Goal: Transaction & Acquisition: Purchase product/service

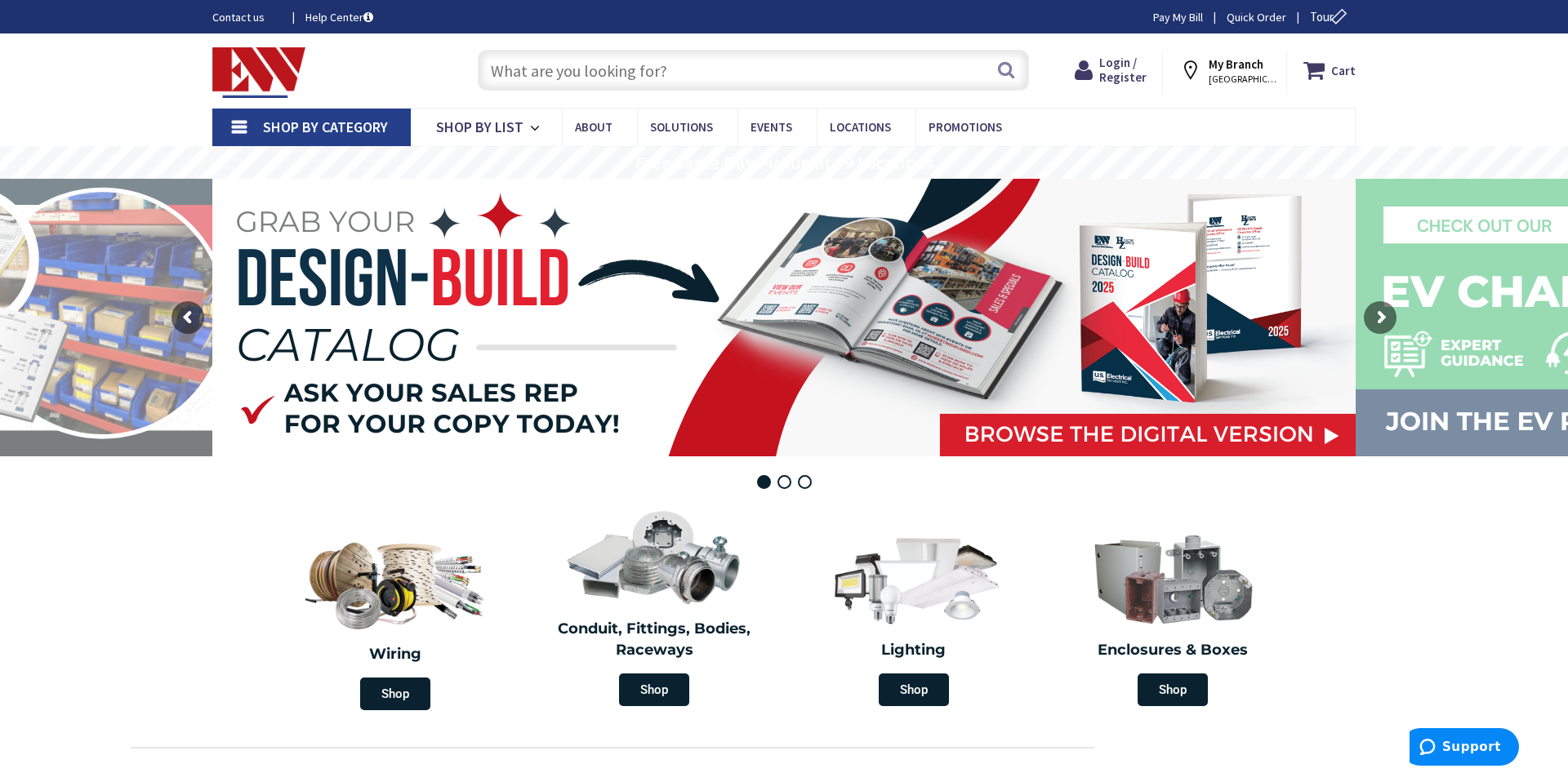
click at [500, 64] on input "text" at bounding box center [753, 70] width 551 height 41
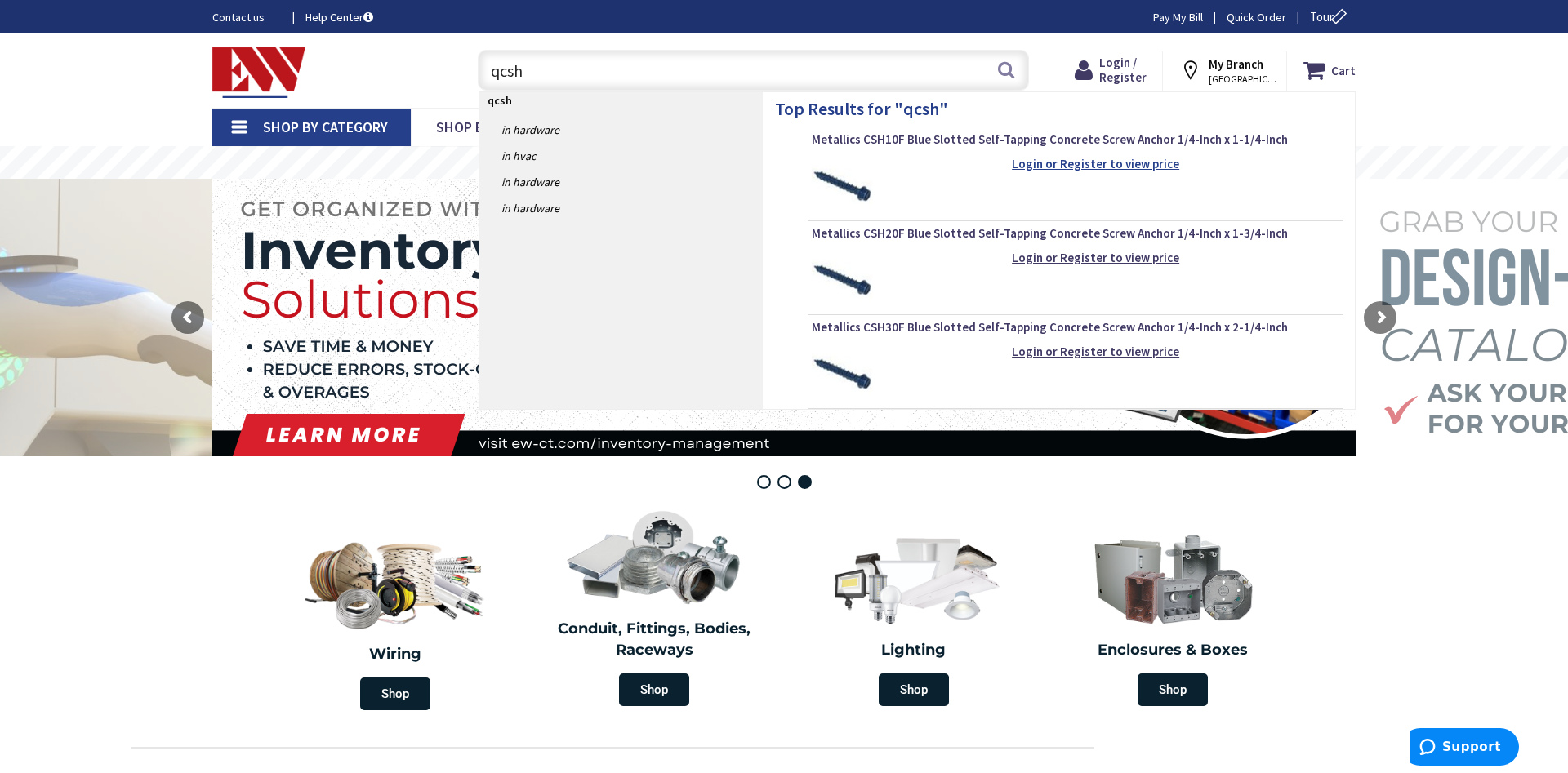
type input "qcsh"
click at [1092, 168] on strong "Login or Register to view price" at bounding box center [1095, 164] width 167 height 16
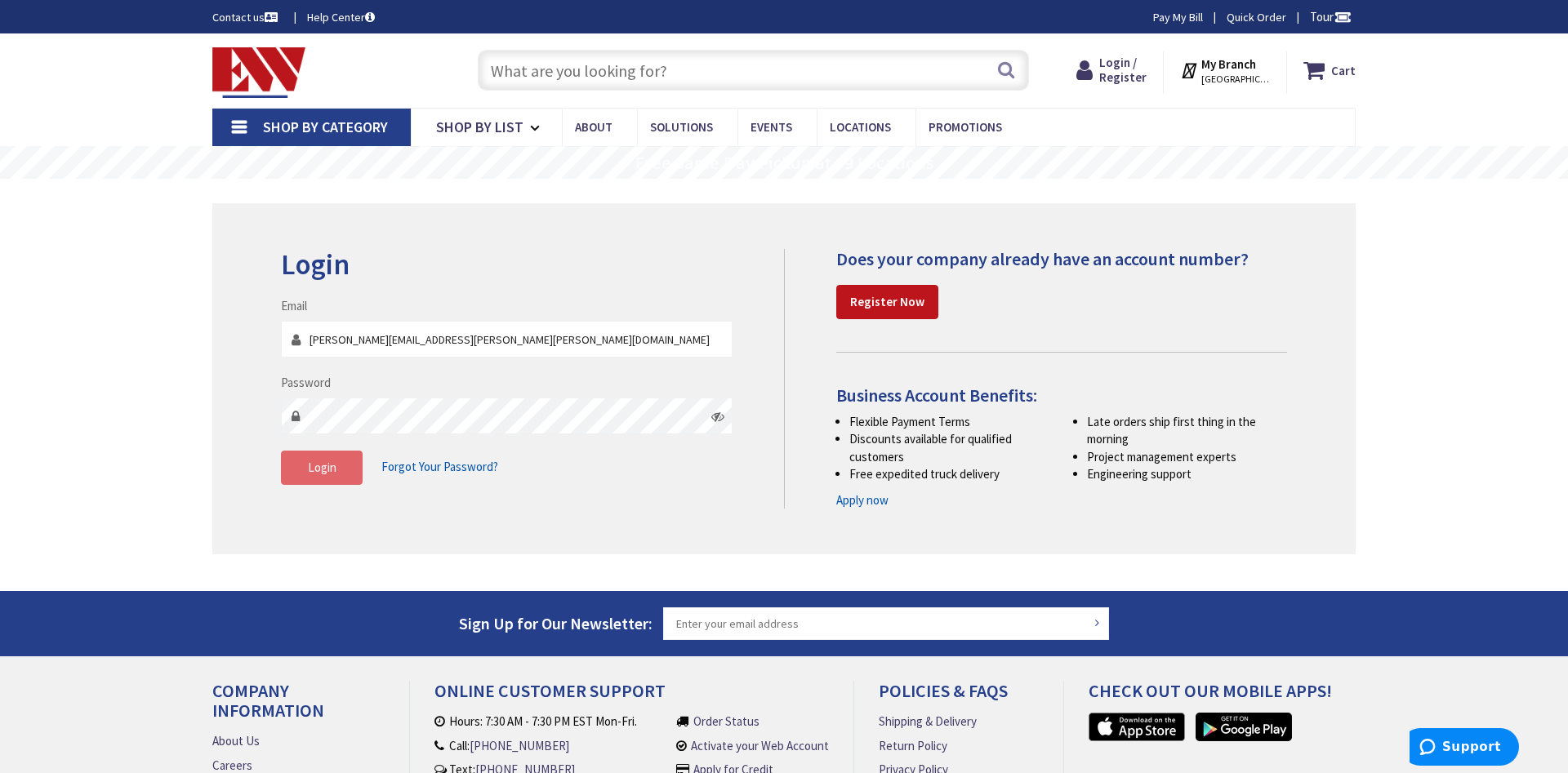
type input "[PERSON_NAME][EMAIL_ADDRESS][PERSON_NAME][PERSON_NAME][DOMAIN_NAME]"
click at [324, 472] on span "Login" at bounding box center [322, 468] width 28 height 16
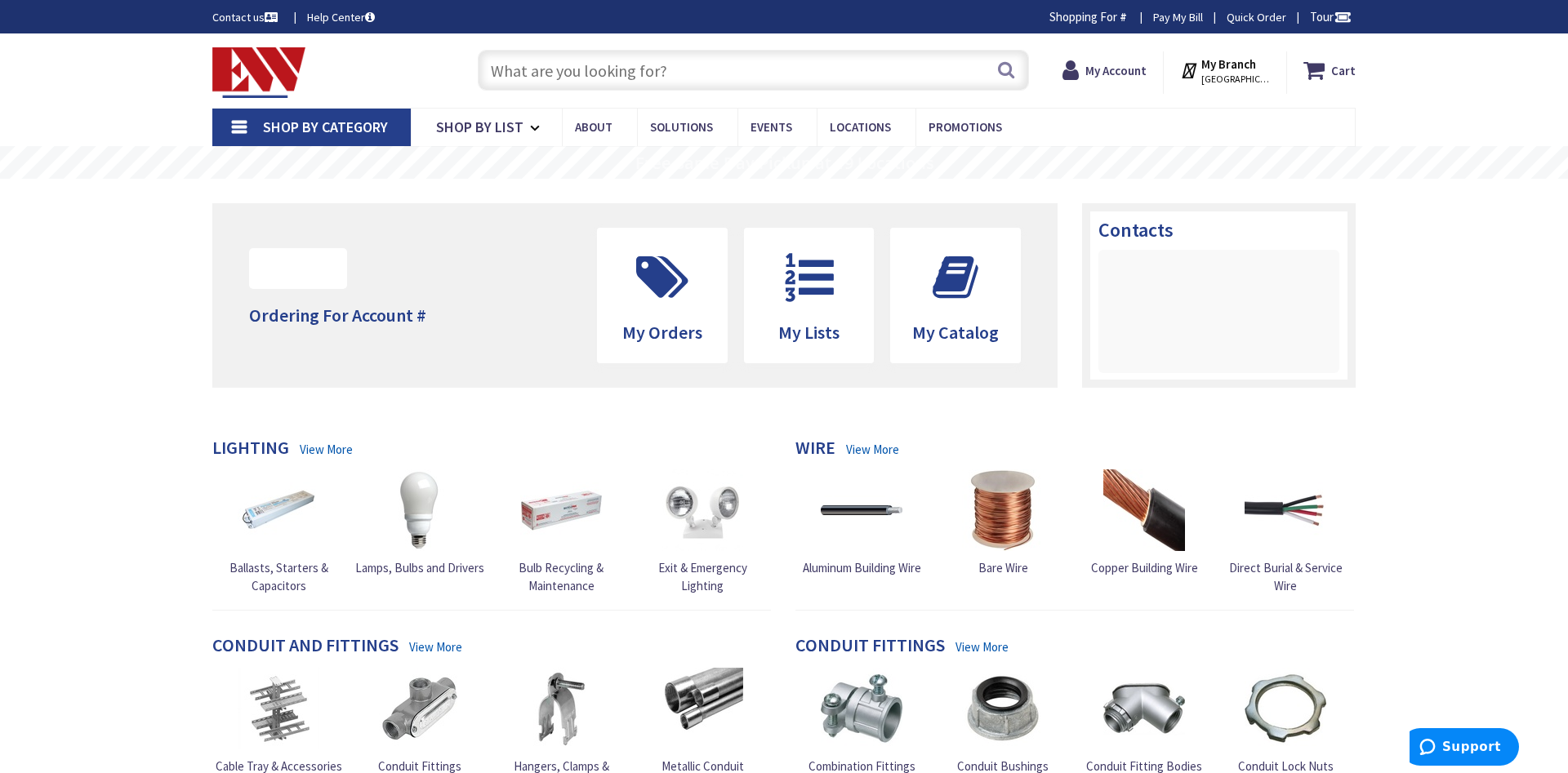
click at [595, 81] on input "text" at bounding box center [753, 70] width 551 height 41
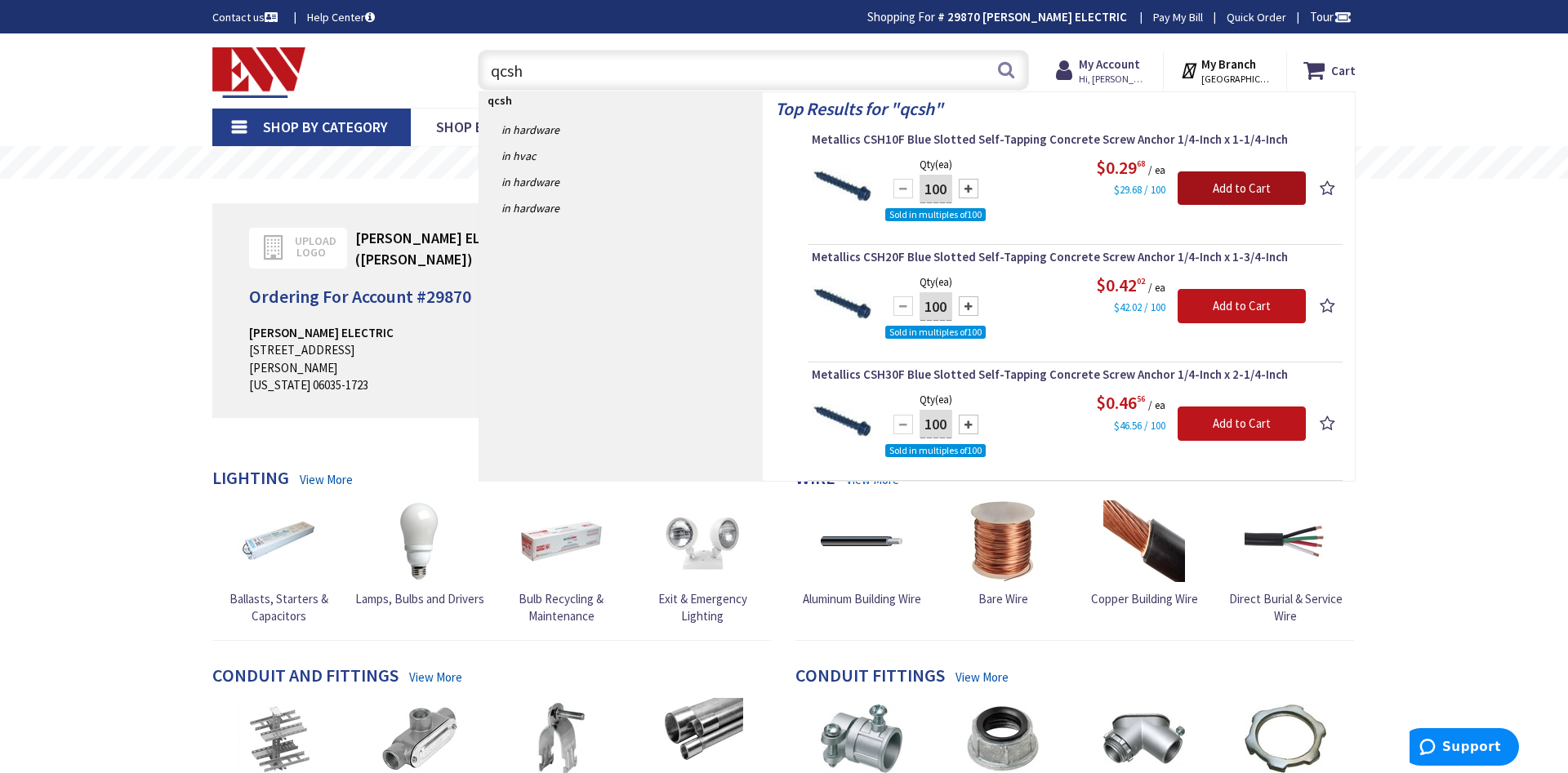
click at [1235, 189] on input "Add to Cart" at bounding box center [1241, 188] width 128 height 34
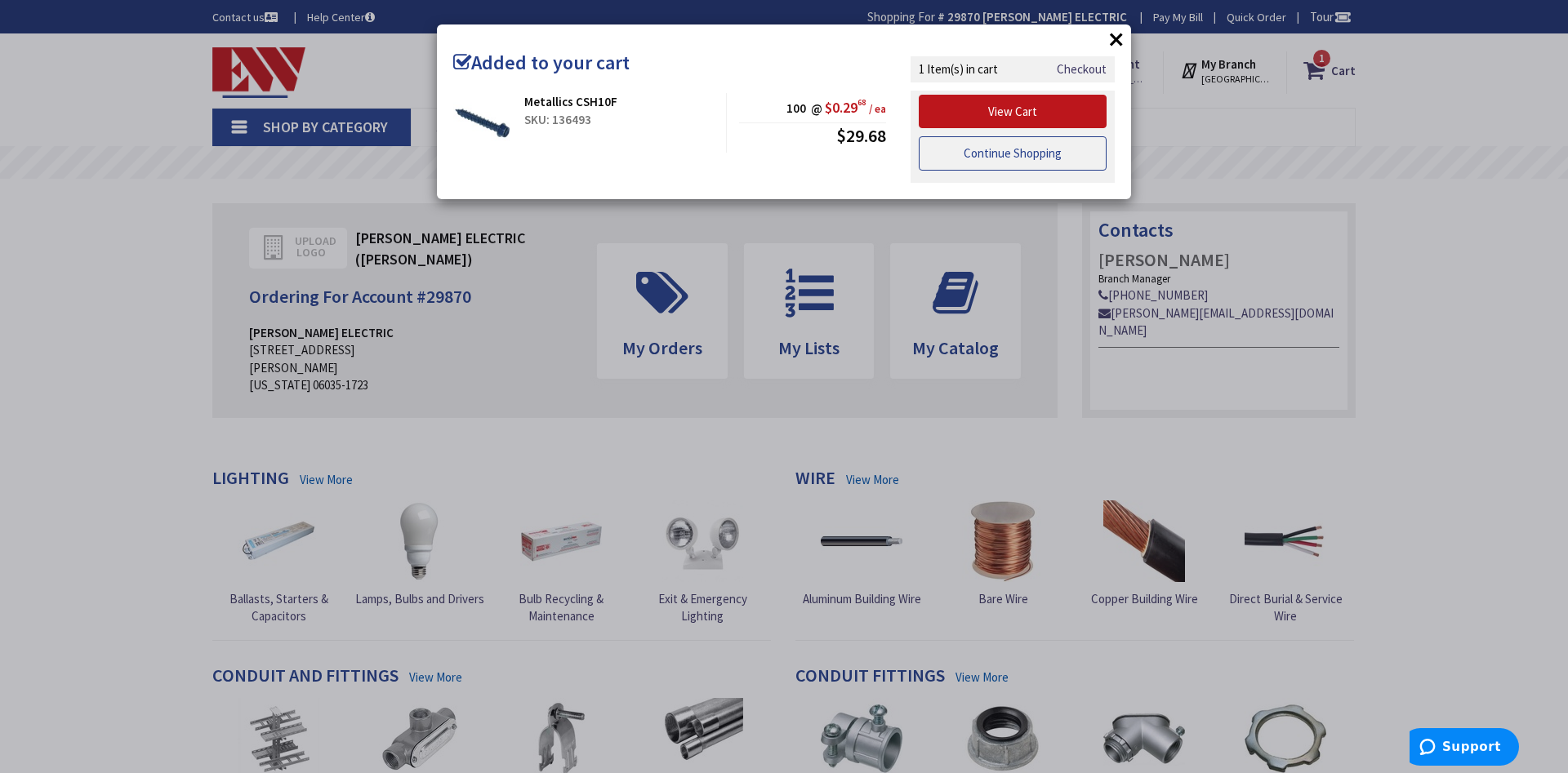
click at [1010, 153] on link "Continue Shopping" at bounding box center [1012, 153] width 188 height 34
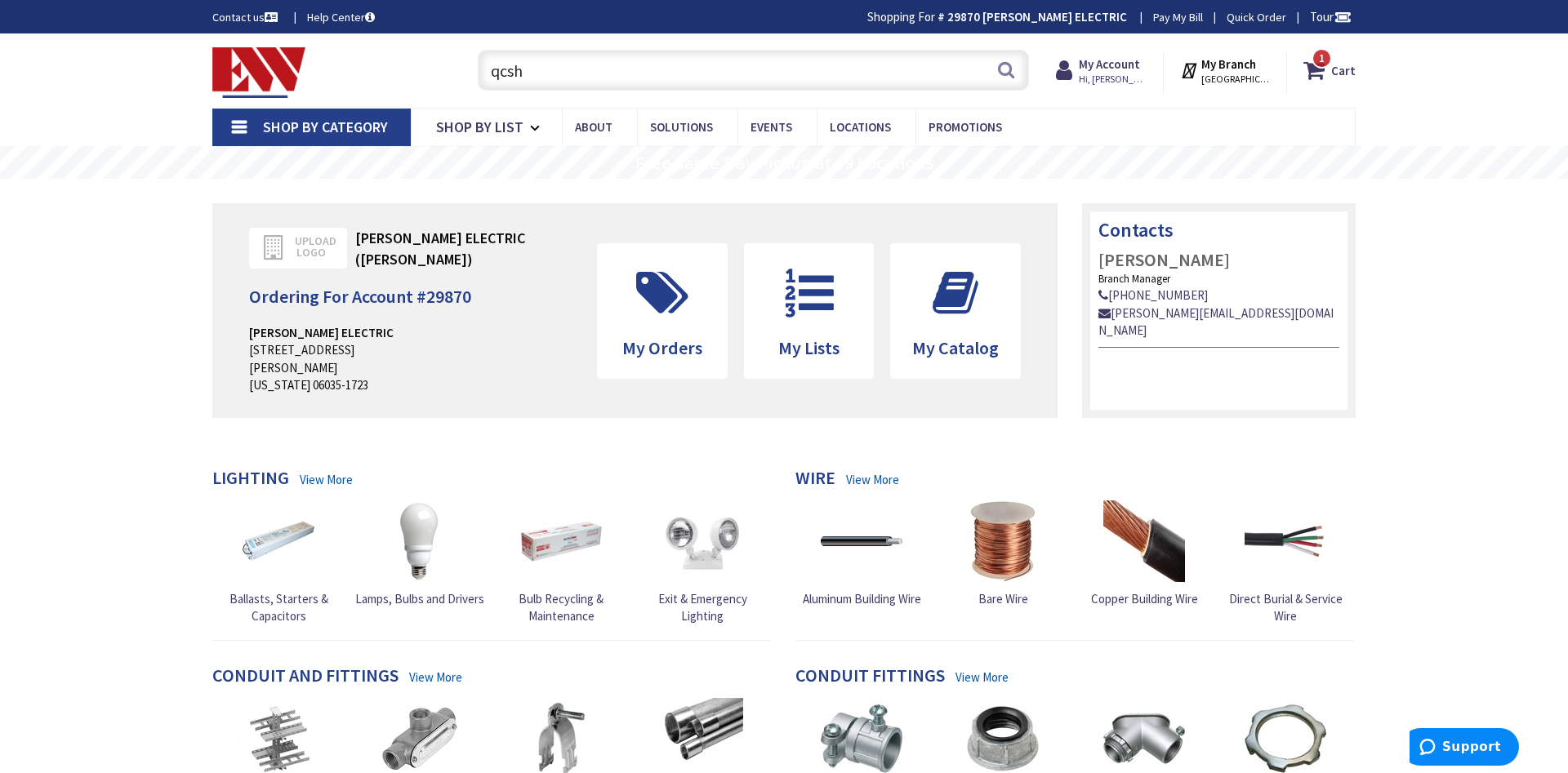
drag, startPoint x: 555, startPoint y: 72, endPoint x: 212, endPoint y: 14, distance: 347.9
click at [478, 50] on input "qcsh" at bounding box center [753, 70] width 551 height 41
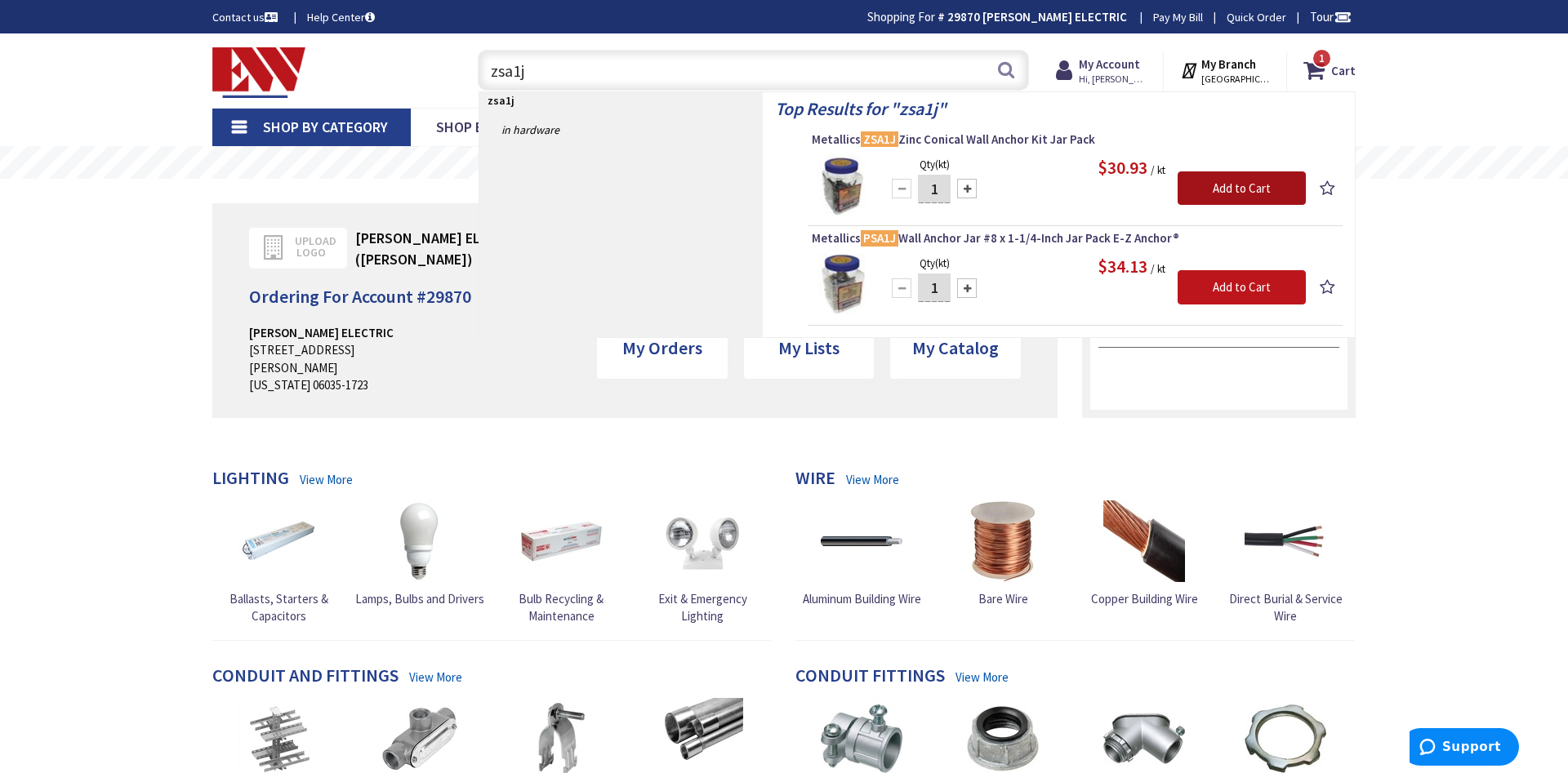
click at [1196, 189] on input "Add to Cart" at bounding box center [1241, 188] width 128 height 34
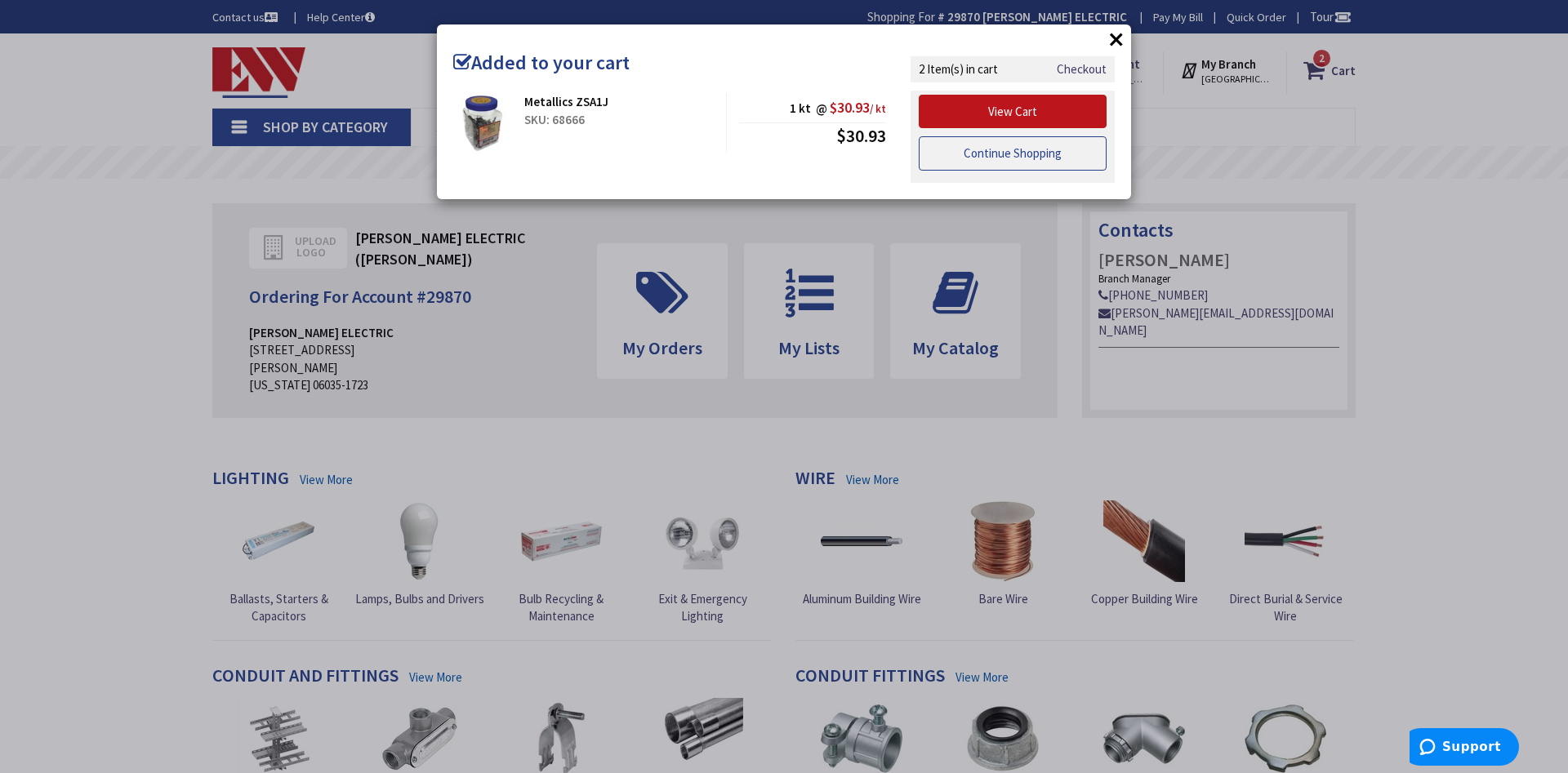
click at [1027, 146] on link "Continue Shopping" at bounding box center [1012, 153] width 188 height 34
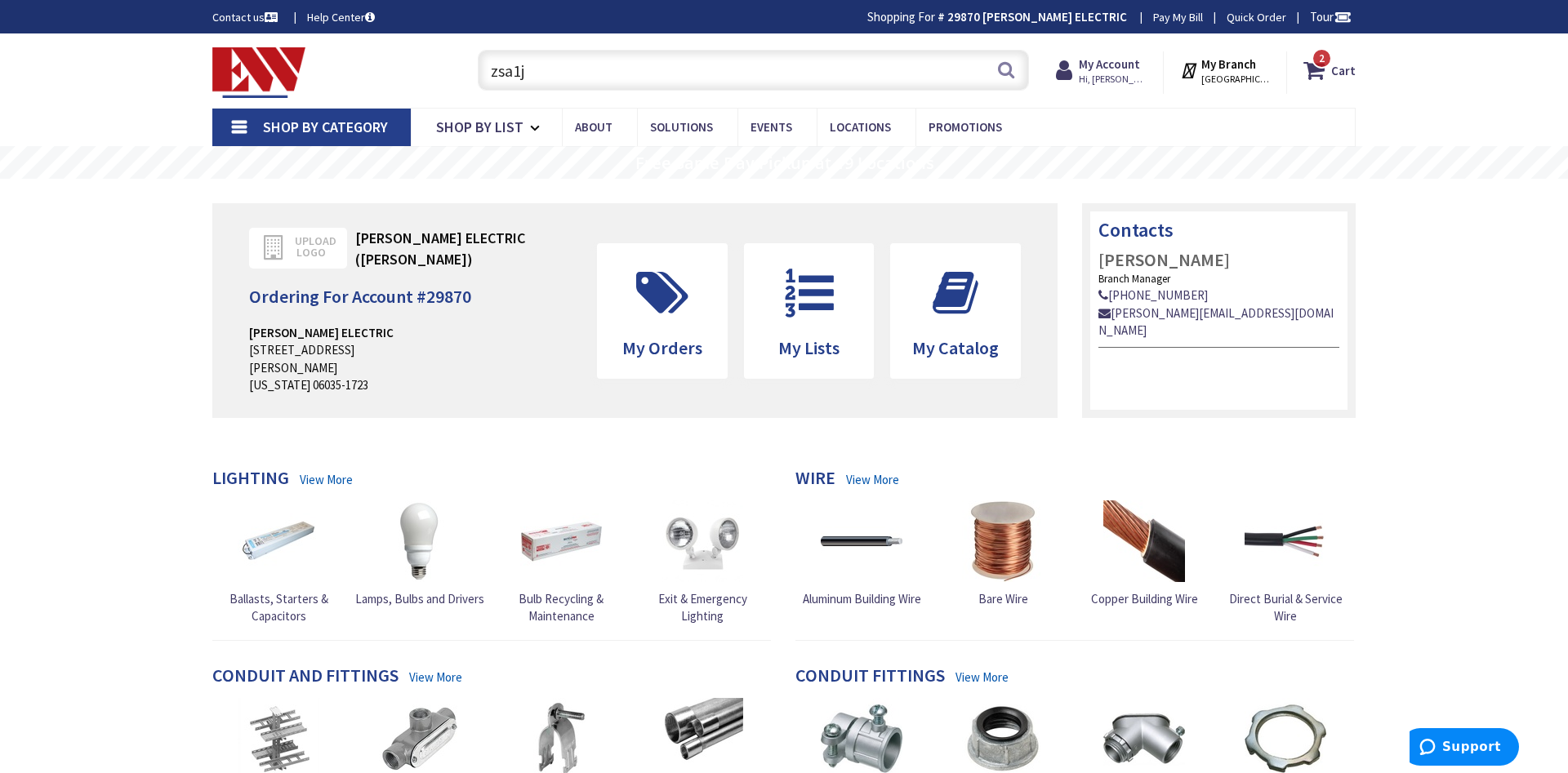
drag, startPoint x: 382, startPoint y: 48, endPoint x: 324, endPoint y: 45, distance: 58.1
click at [478, 50] on input "zsa1j" at bounding box center [753, 70] width 551 height 41
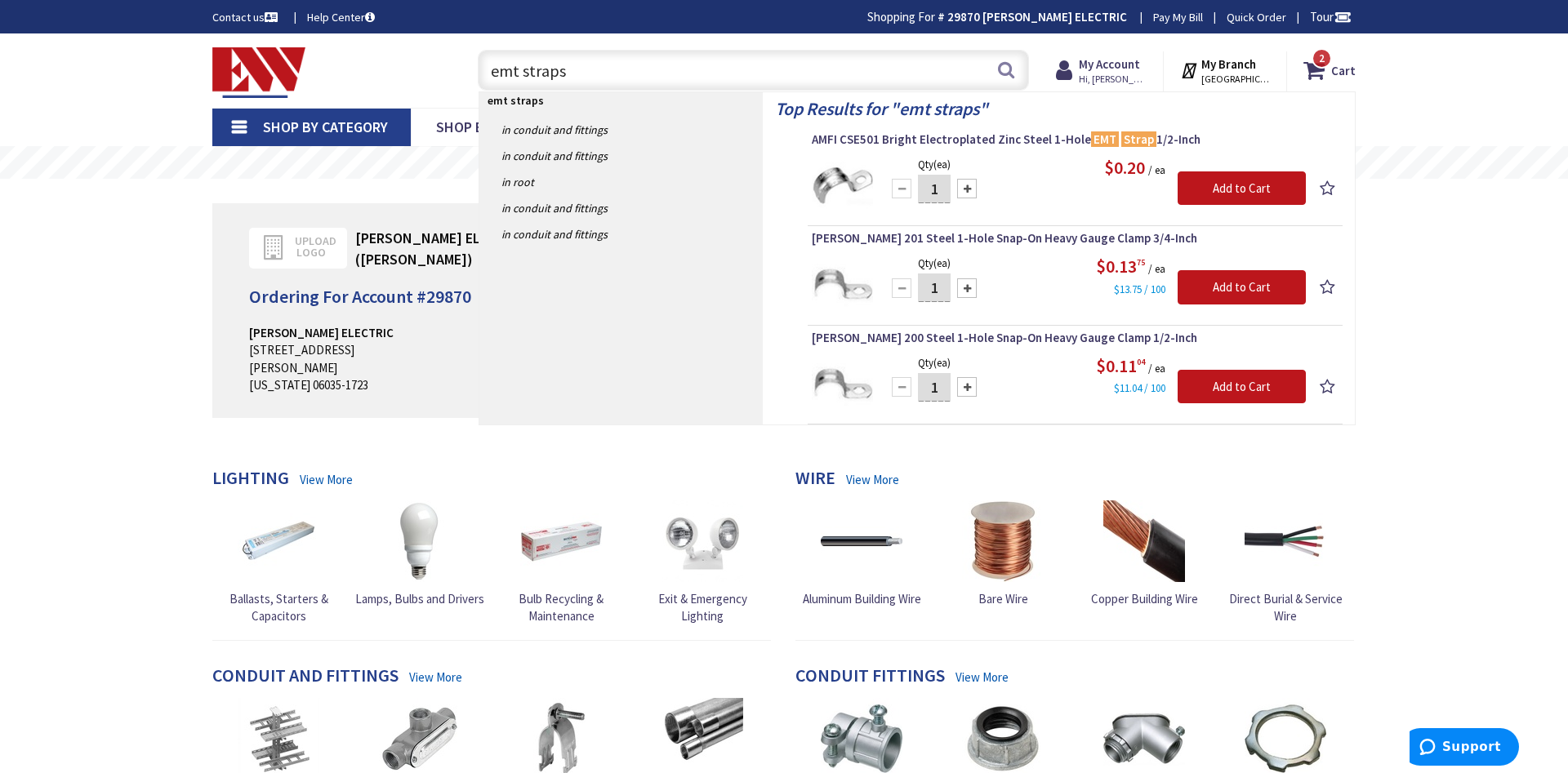
type input "emt straps"
drag, startPoint x: 930, startPoint y: 289, endPoint x: 1071, endPoint y: 288, distance: 141.0
click at [950, 289] on input "1" at bounding box center [934, 287] width 33 height 28
type input "20"
click at [1264, 290] on input "Add to Cart" at bounding box center [1241, 287] width 128 height 34
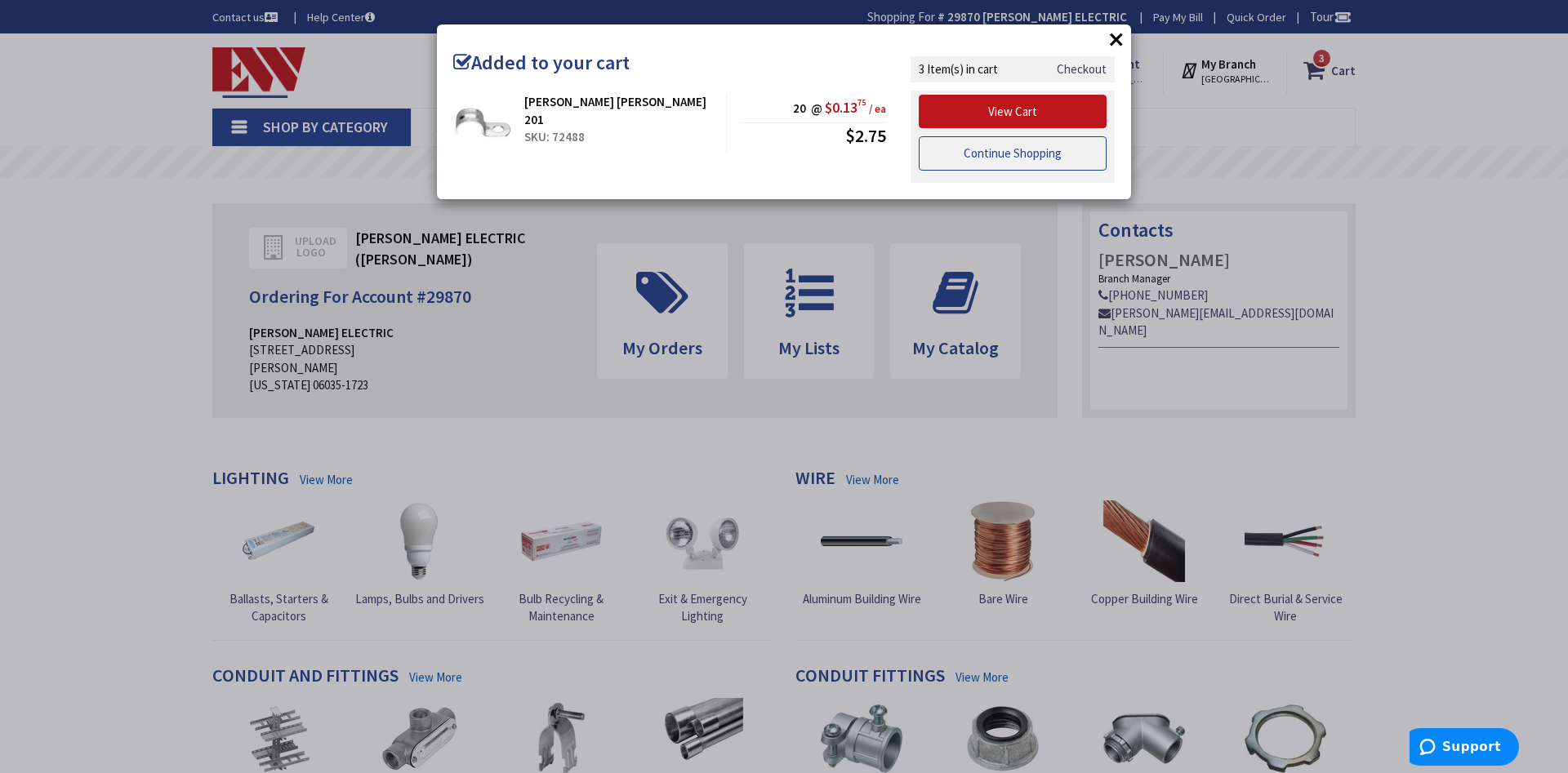
click at [979, 148] on link "Continue Shopping" at bounding box center [1012, 153] width 188 height 34
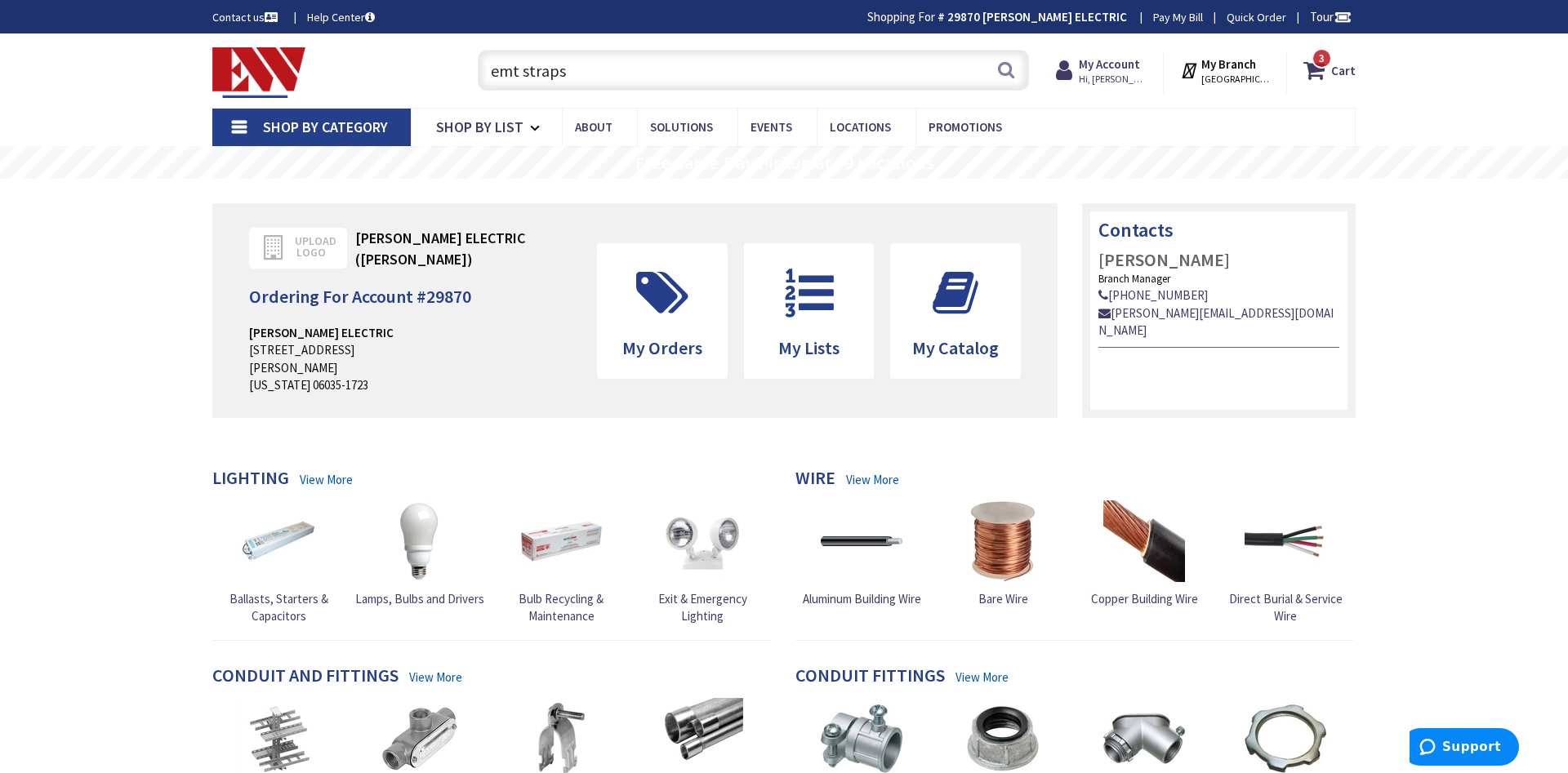
drag, startPoint x: 599, startPoint y: 66, endPoint x: 413, endPoint y: 73, distance: 186.1
click at [478, 65] on input "emt straps" at bounding box center [753, 70] width 551 height 41
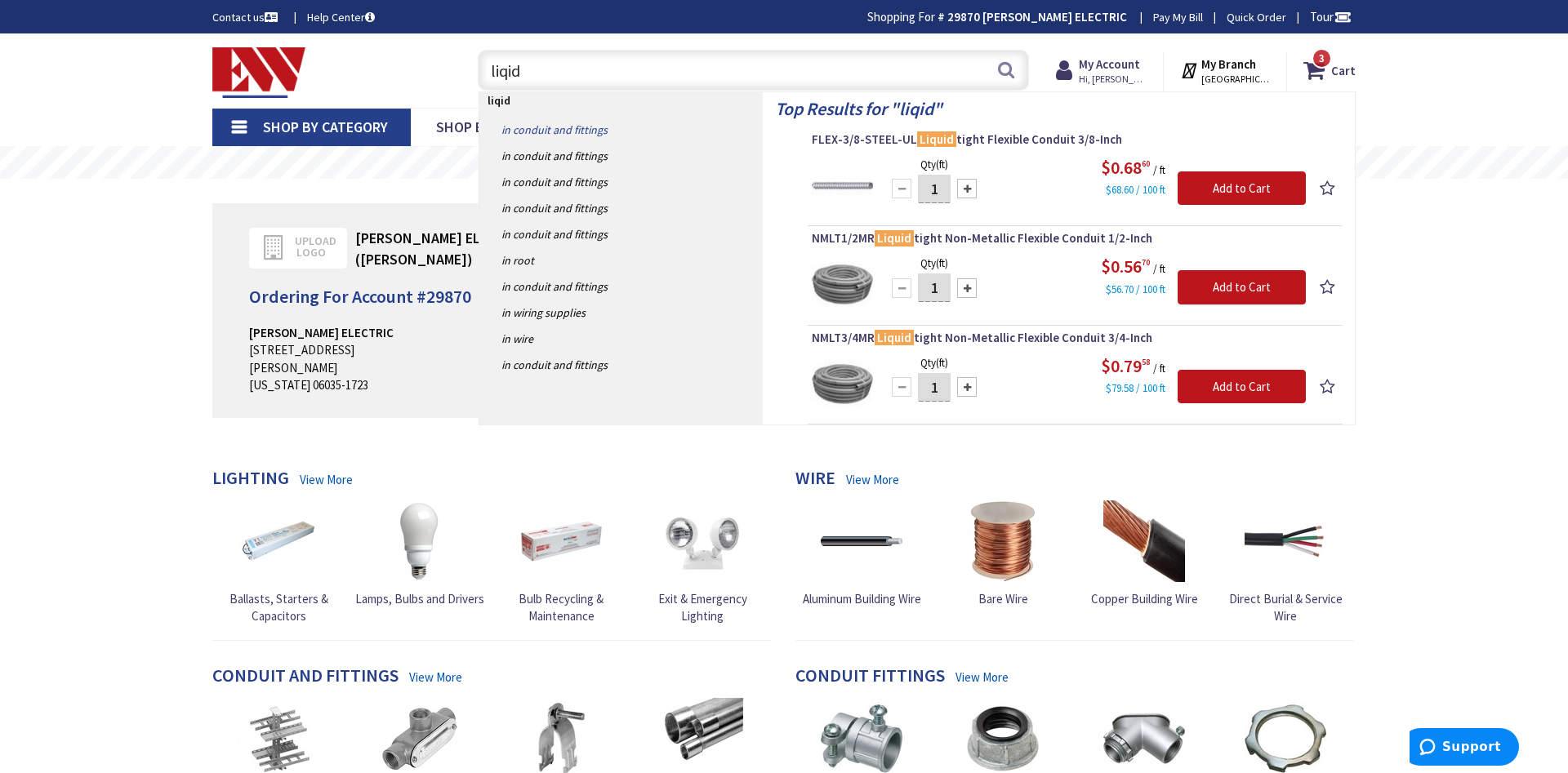
type input "liqid"
click at [557, 129] on link "in Conduit and Fittings" at bounding box center [621, 130] width 283 height 27
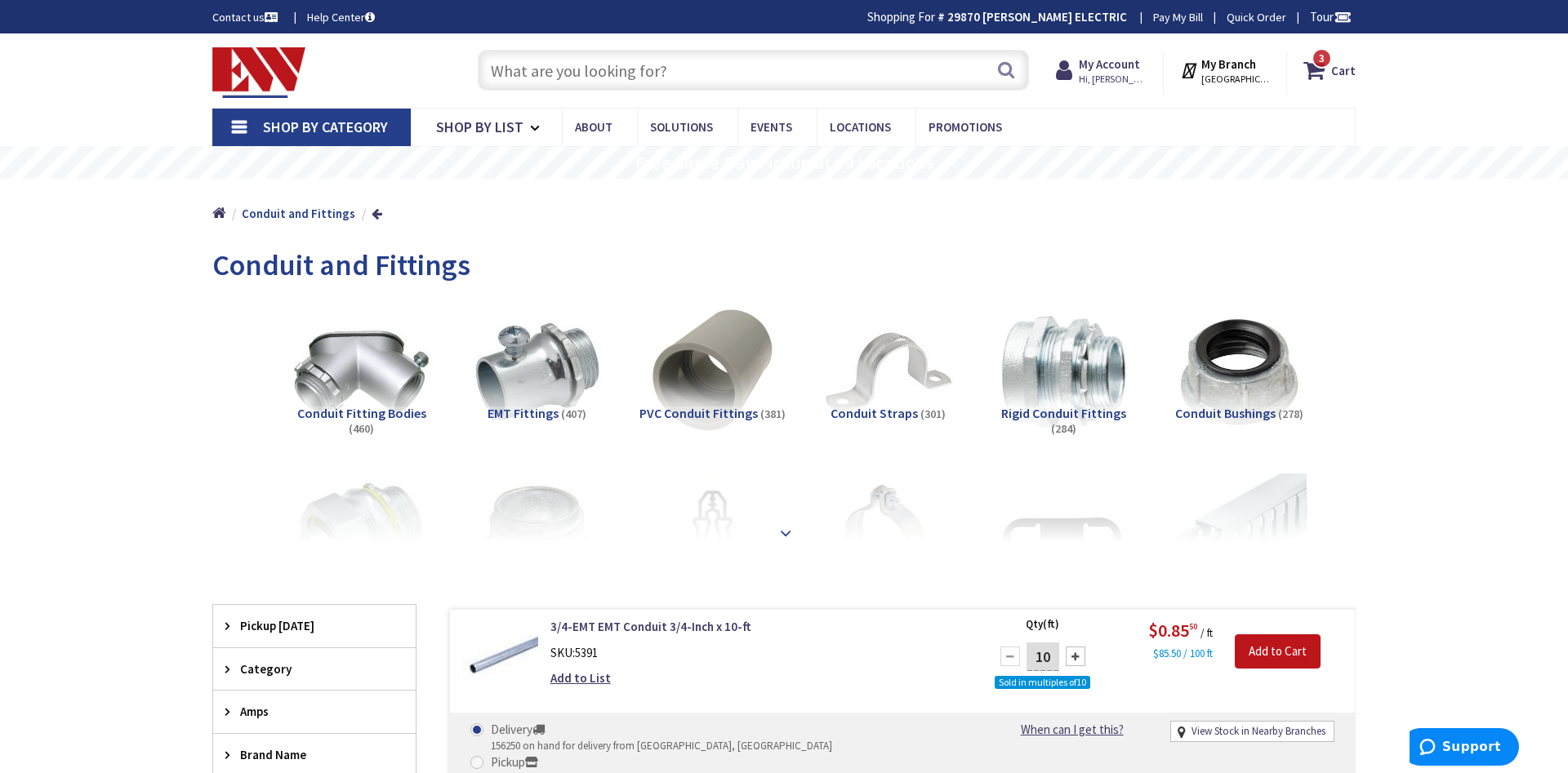
click at [786, 526] on strong at bounding box center [786, 528] width 19 height 18
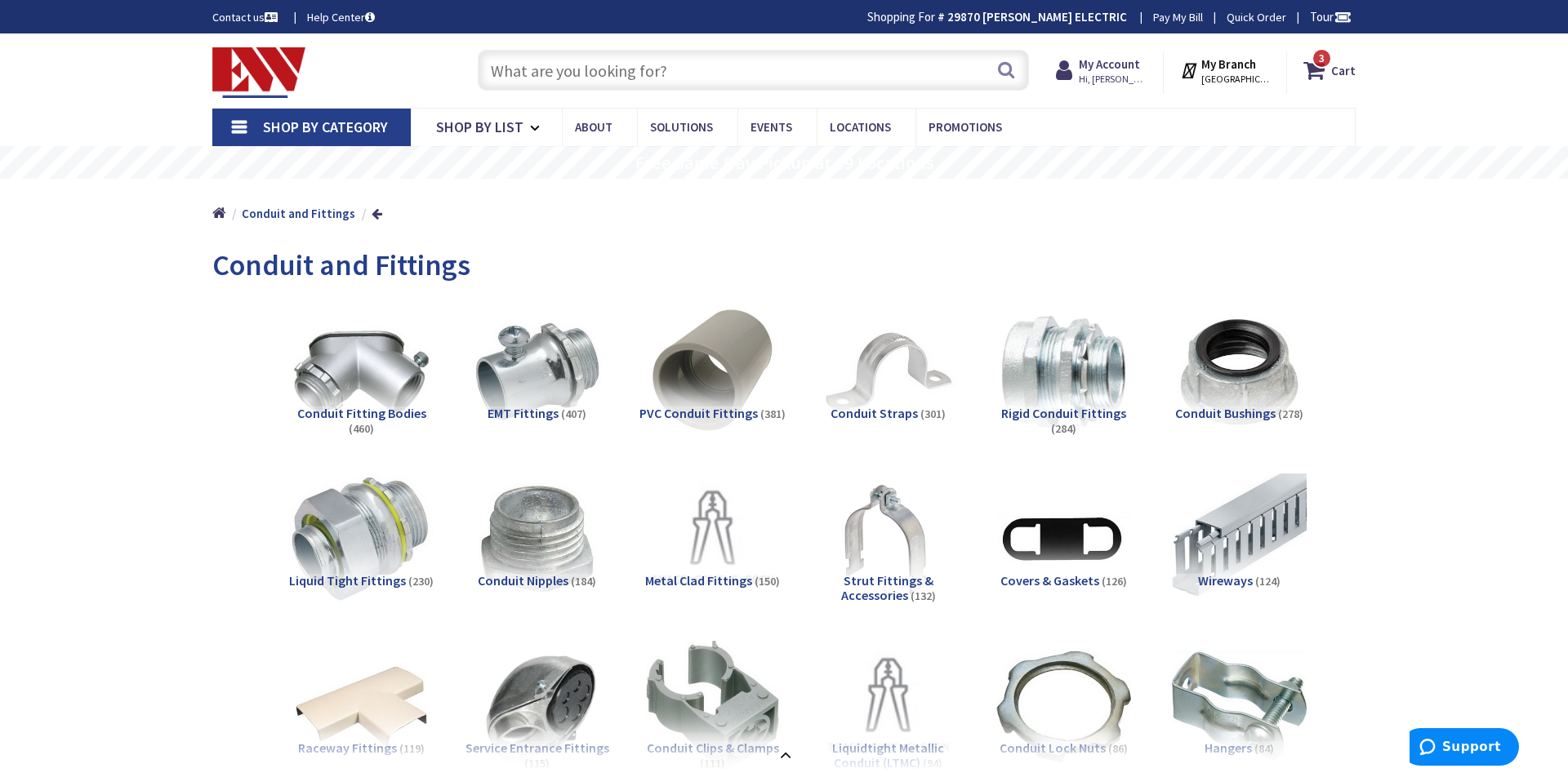
click at [353, 536] on img at bounding box center [361, 539] width 148 height 148
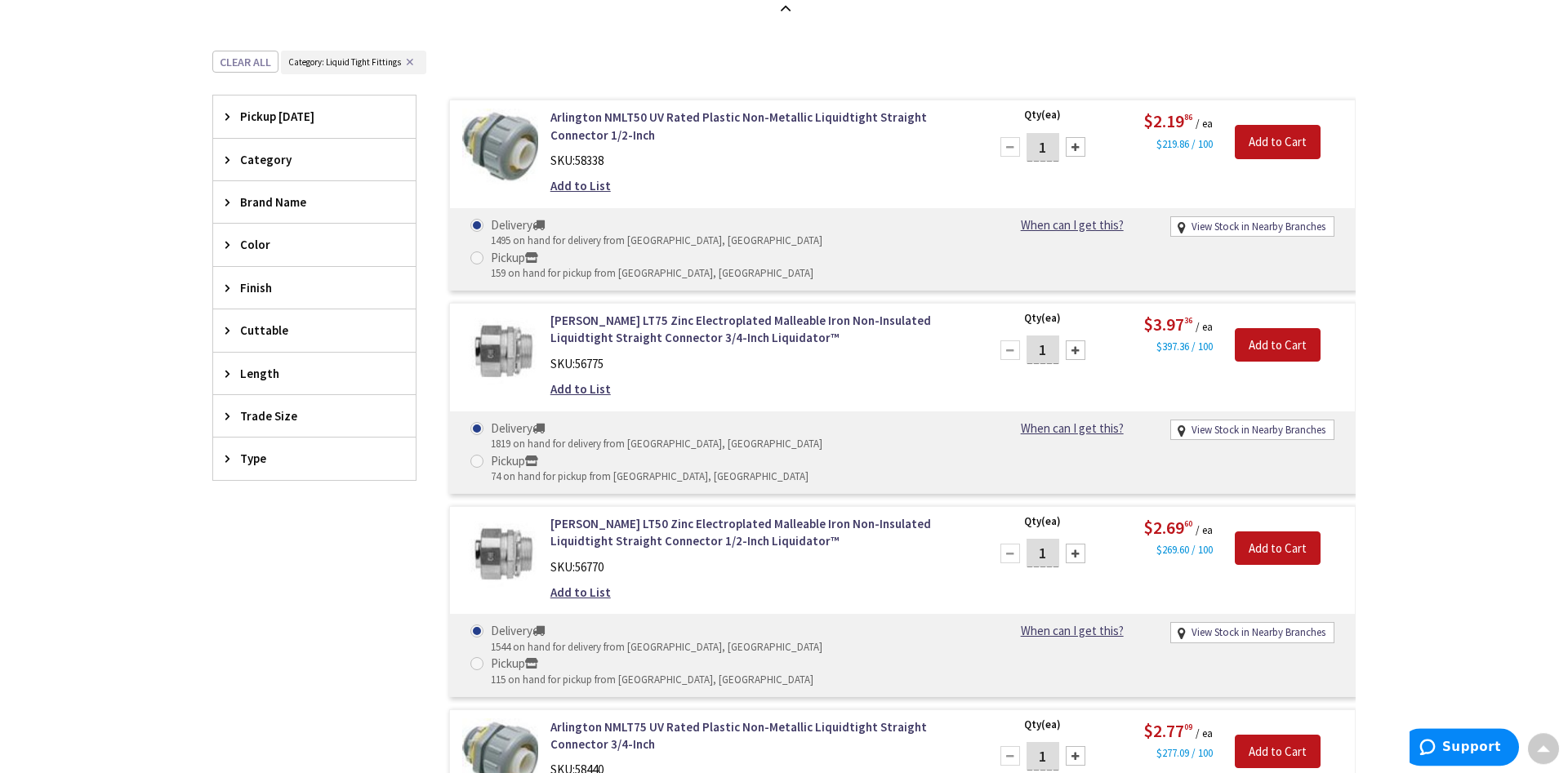
scroll to position [1761, 0]
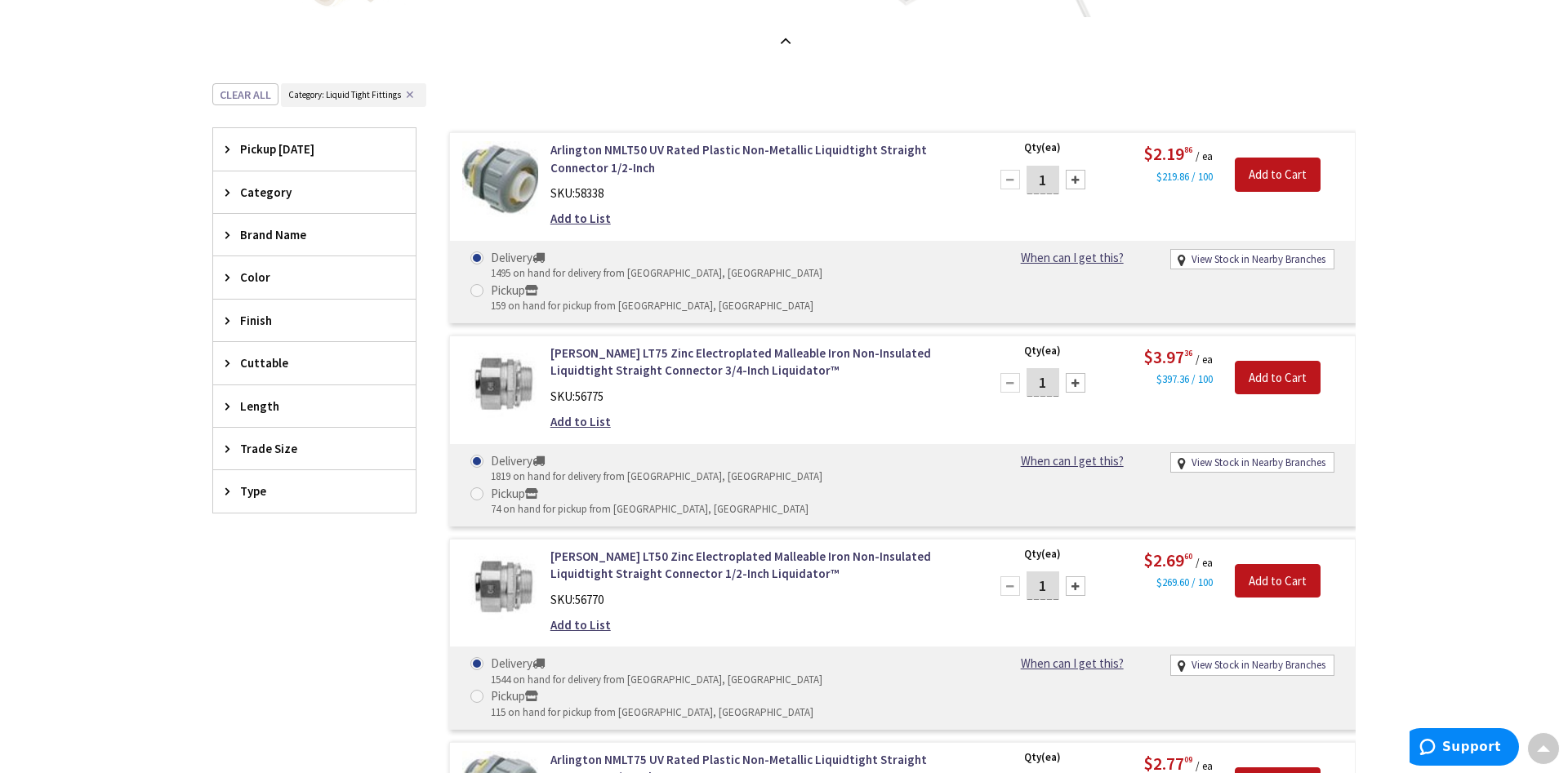
drag, startPoint x: 1027, startPoint y: 181, endPoint x: 1113, endPoint y: 182, distance: 86.0
click at [1112, 182] on div "Qty (ea) 1 Please select a quantity $2.19 86 / ea $219.86 / 100 Add to Cart" at bounding box center [1166, 175] width 377 height 67
type input "10"
click at [1271, 165] on input "Add to Cart" at bounding box center [1278, 174] width 86 height 34
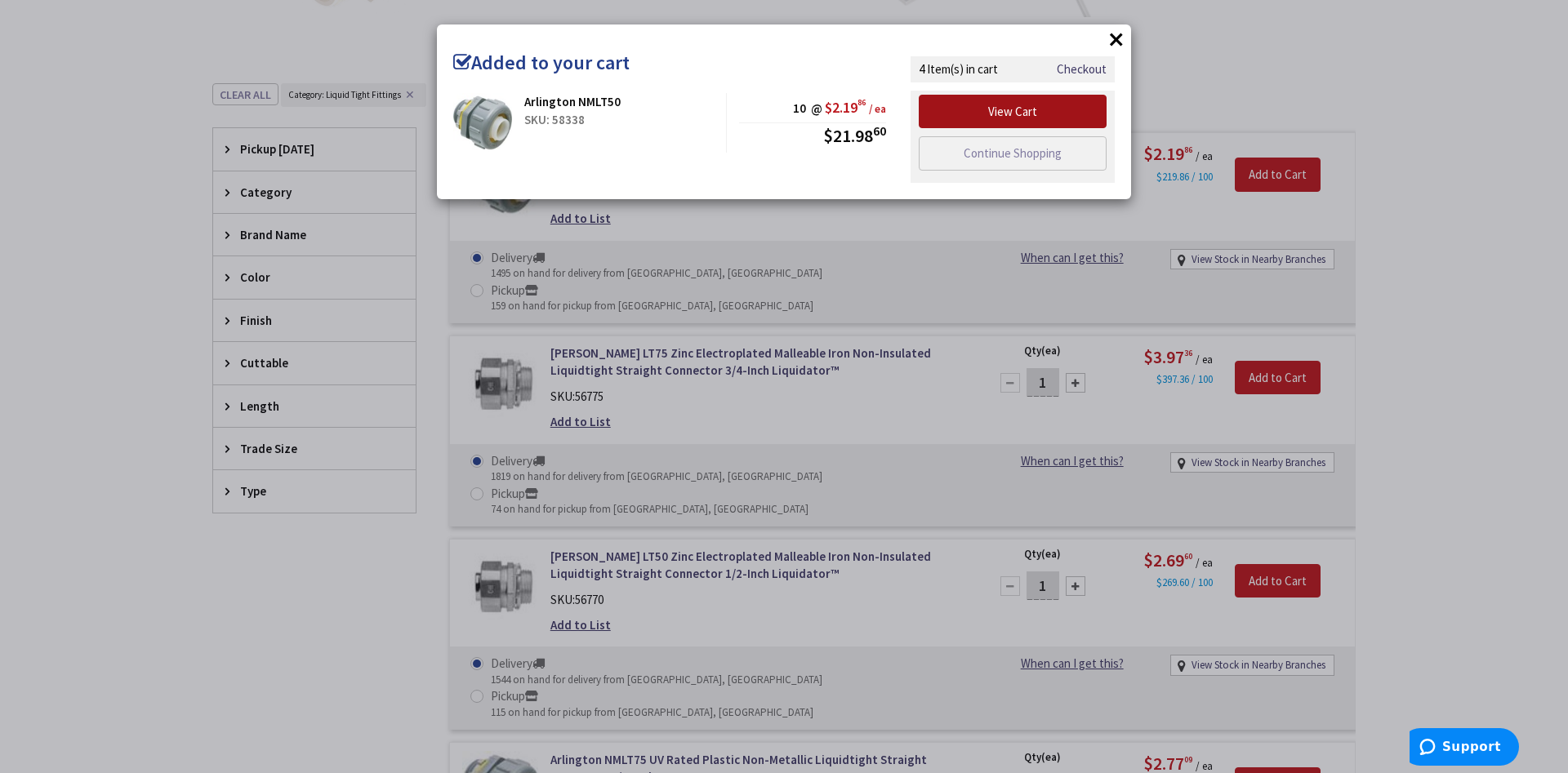
click at [1013, 118] on link "View Cart" at bounding box center [1012, 111] width 188 height 34
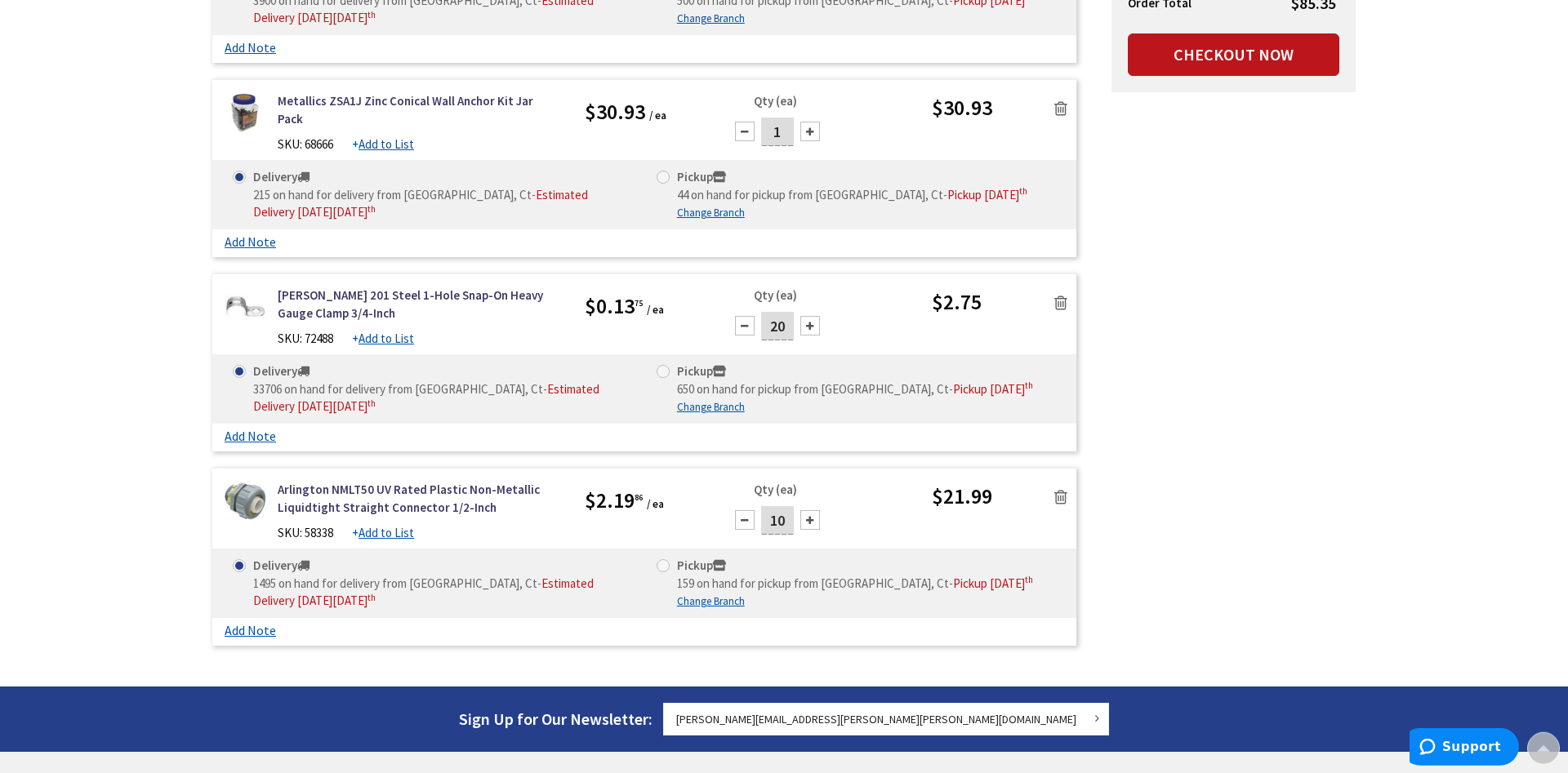
scroll to position [500, 0]
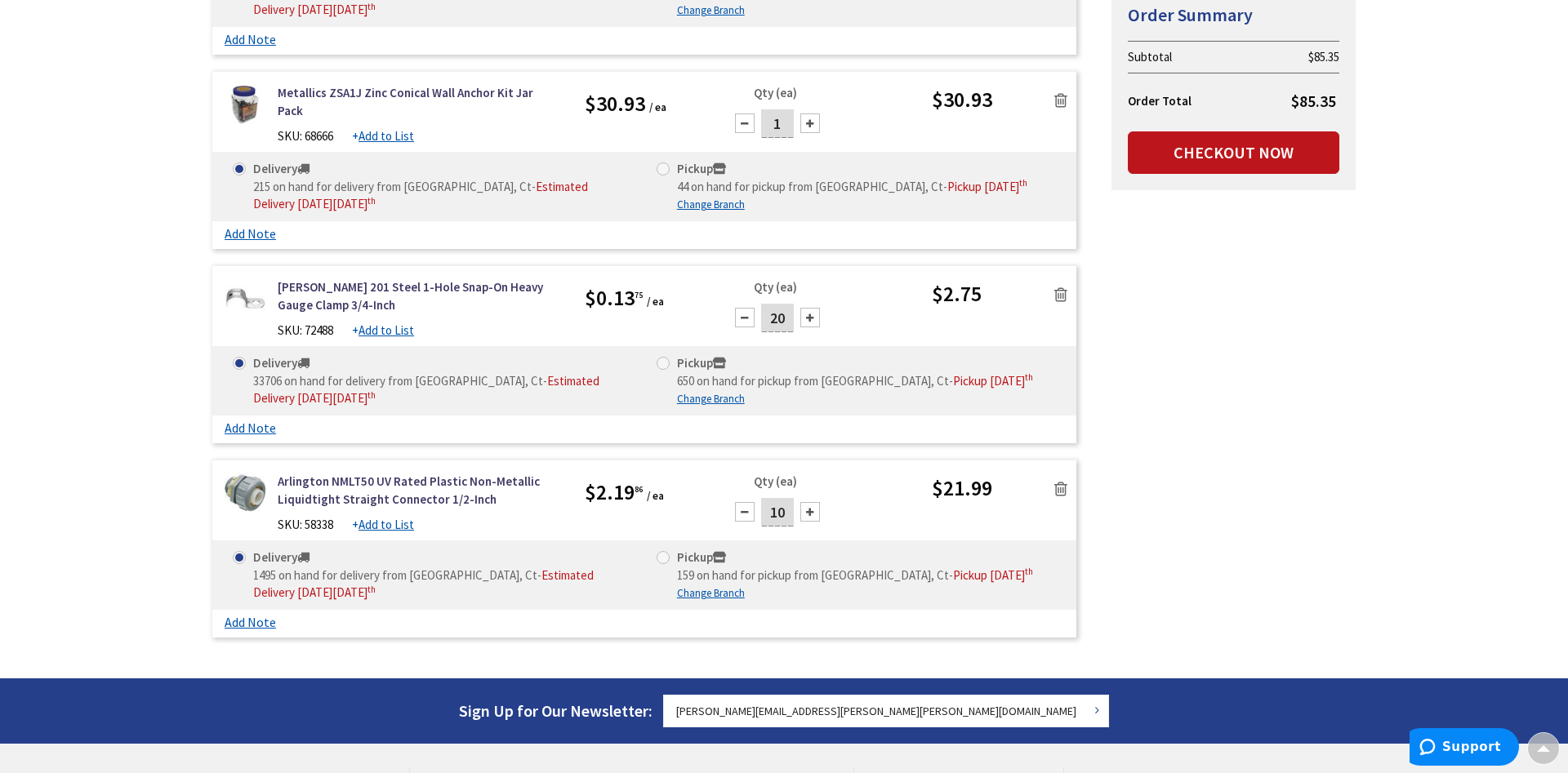
drag, startPoint x: 769, startPoint y: 318, endPoint x: 840, endPoint y: 317, distance: 71.0
click at [794, 317] on input "20" at bounding box center [777, 318] width 33 height 28
type input "30"
click at [968, 345] on div "Crouse-Hinds 201 Steel 1-Hole Snap-On Heavy Gauge Clamp 3/4-Inch SKU: 72488 + A…" at bounding box center [644, 312] width 865 height 68
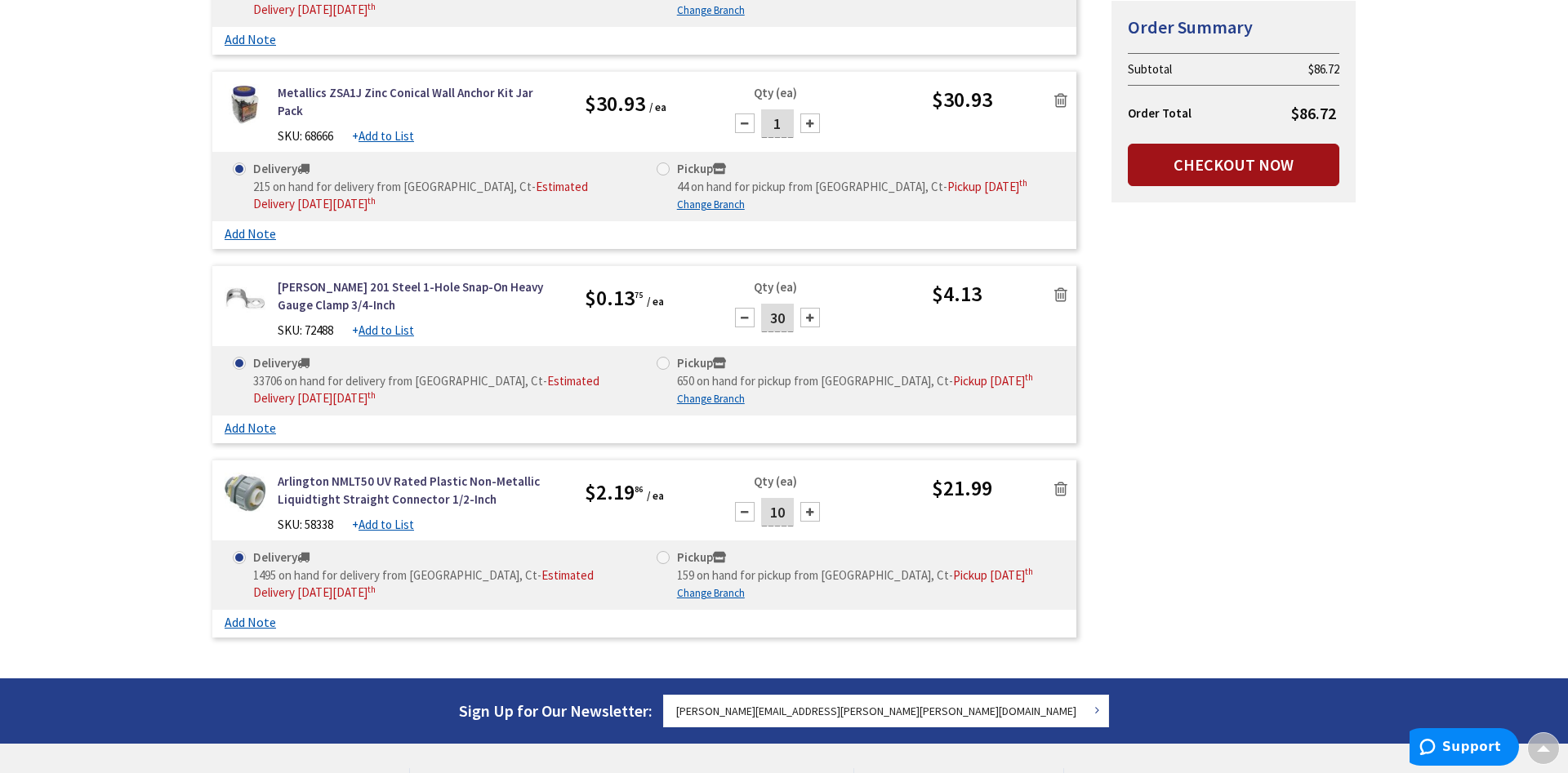
click at [1260, 165] on link "Checkout Now" at bounding box center [1234, 165] width 211 height 42
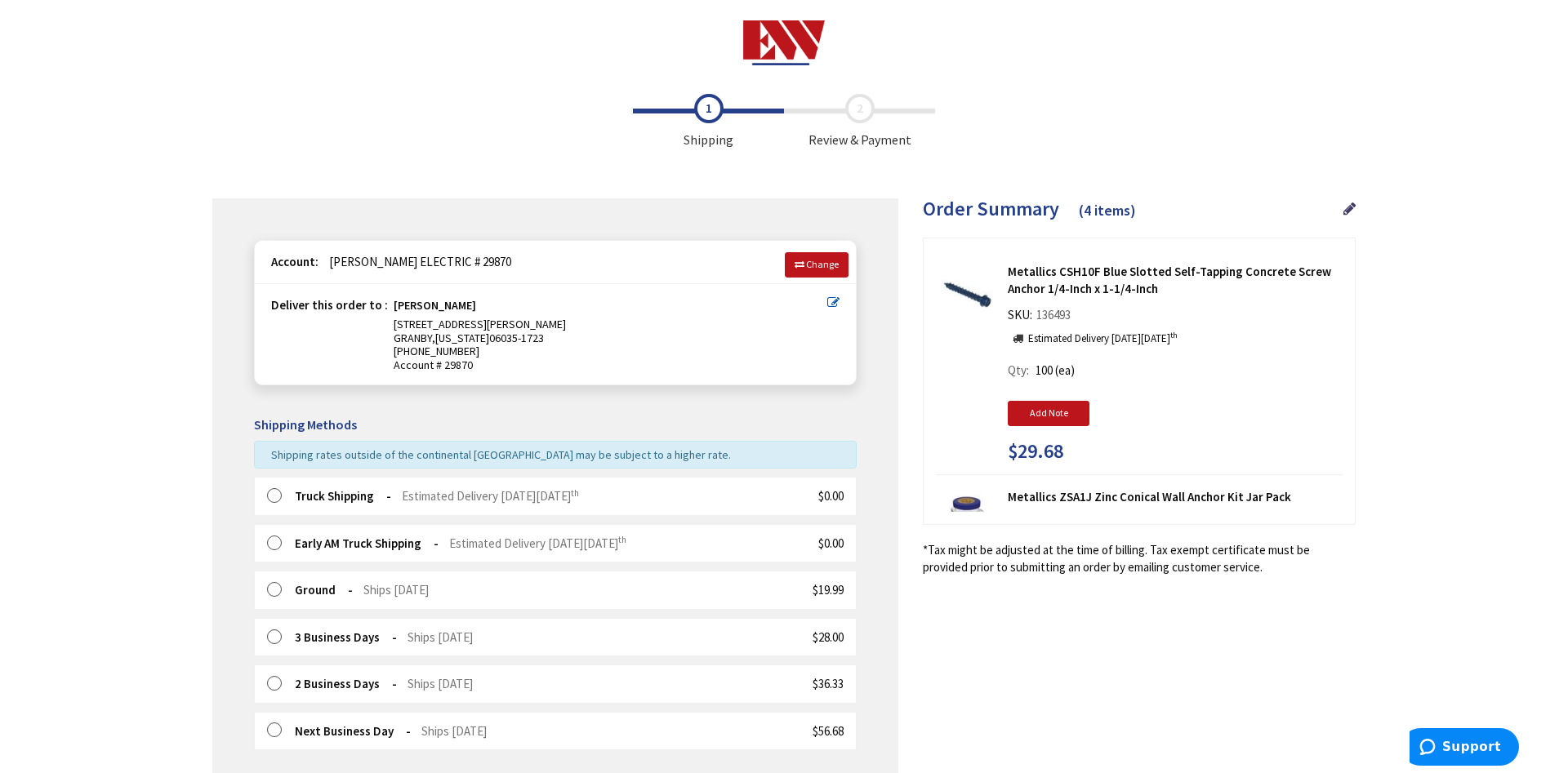
click at [281, 545] on label at bounding box center [280, 544] width 26 height 16
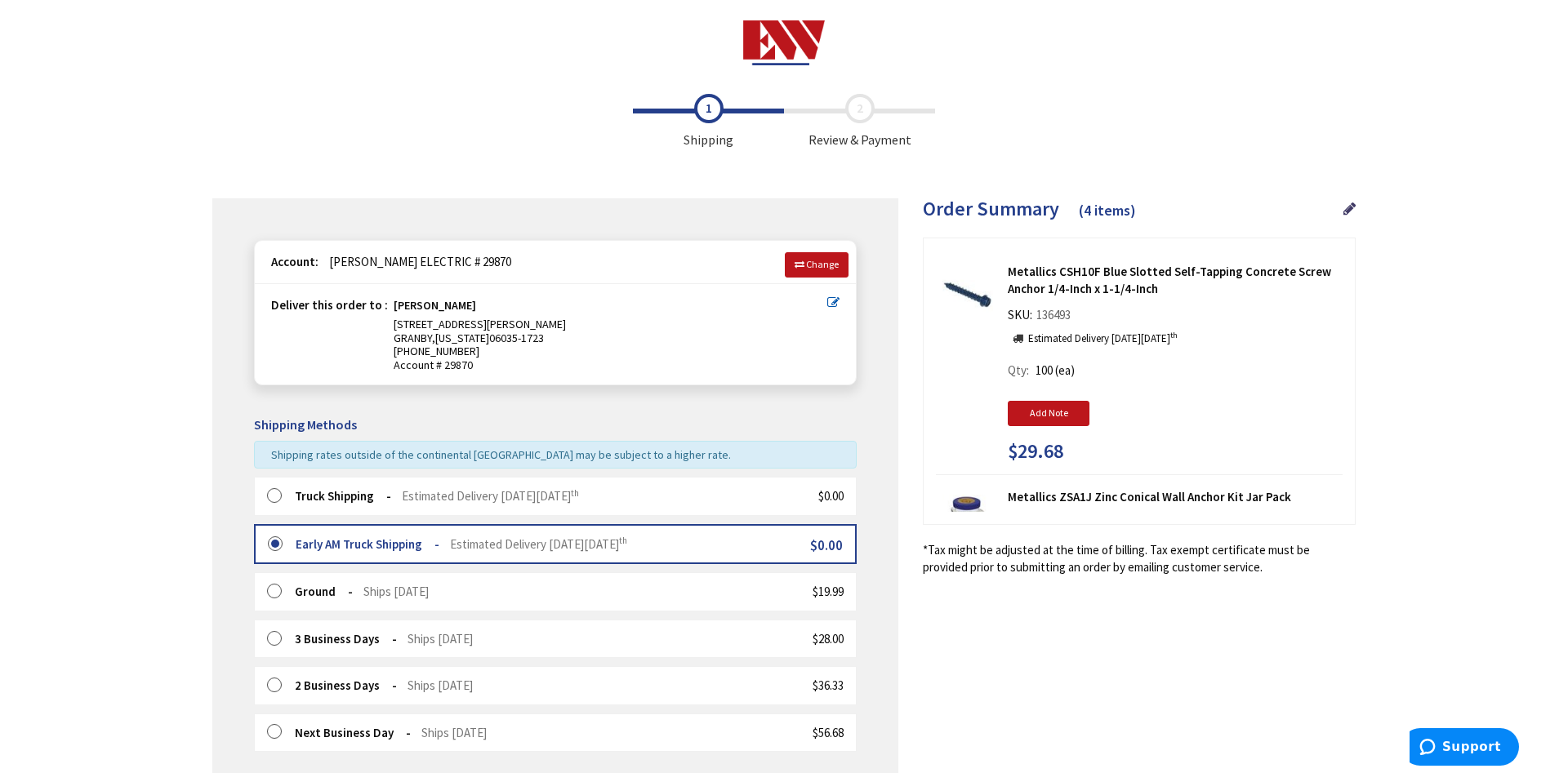
scroll to position [434, 0]
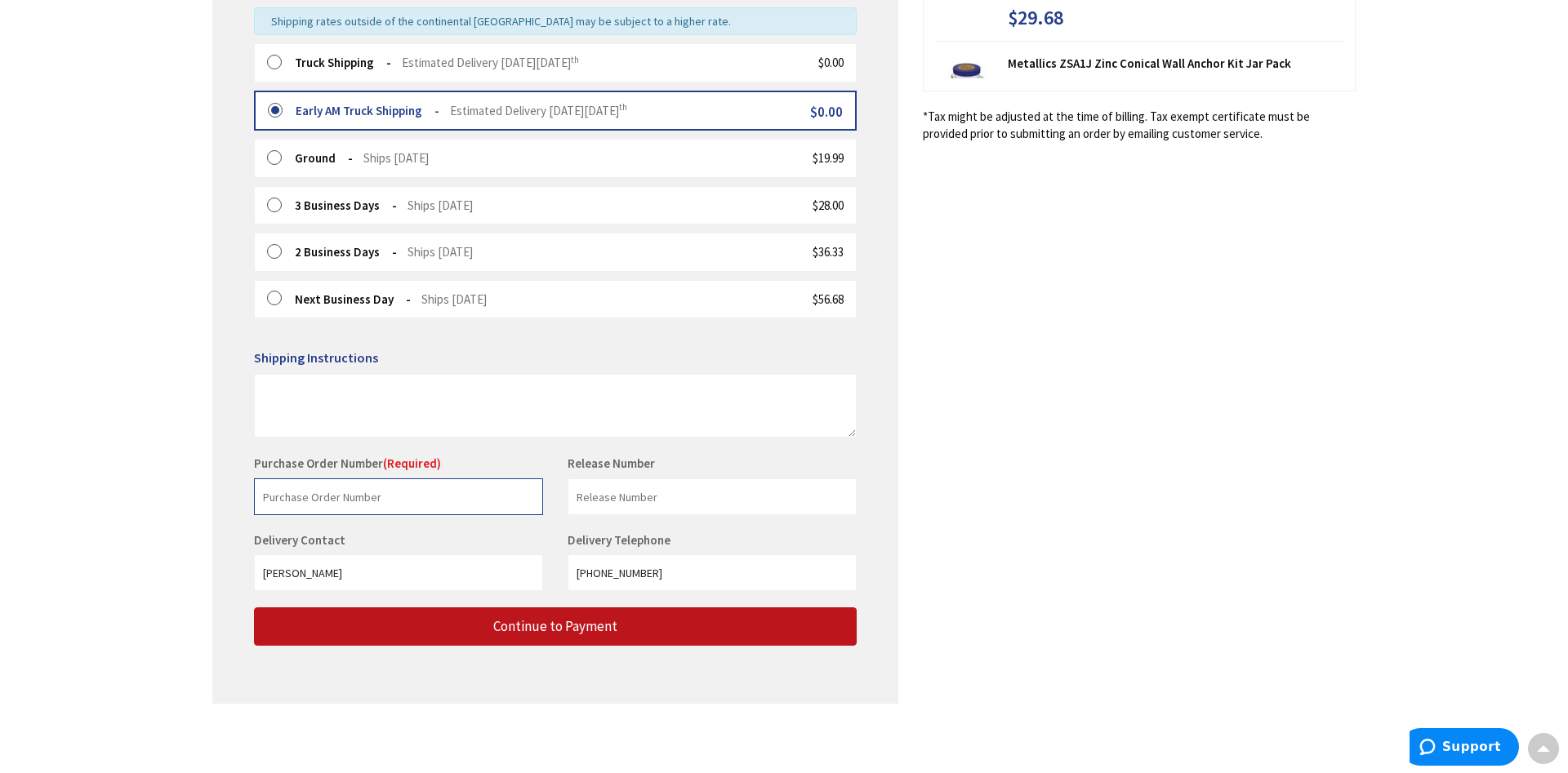
click at [318, 496] on input "text" at bounding box center [398, 497] width 289 height 37
drag, startPoint x: 273, startPoint y: 503, endPoint x: 244, endPoint y: 504, distance: 29.0
click at [254, 504] on input "YZMCA" at bounding box center [398, 497] width 289 height 37
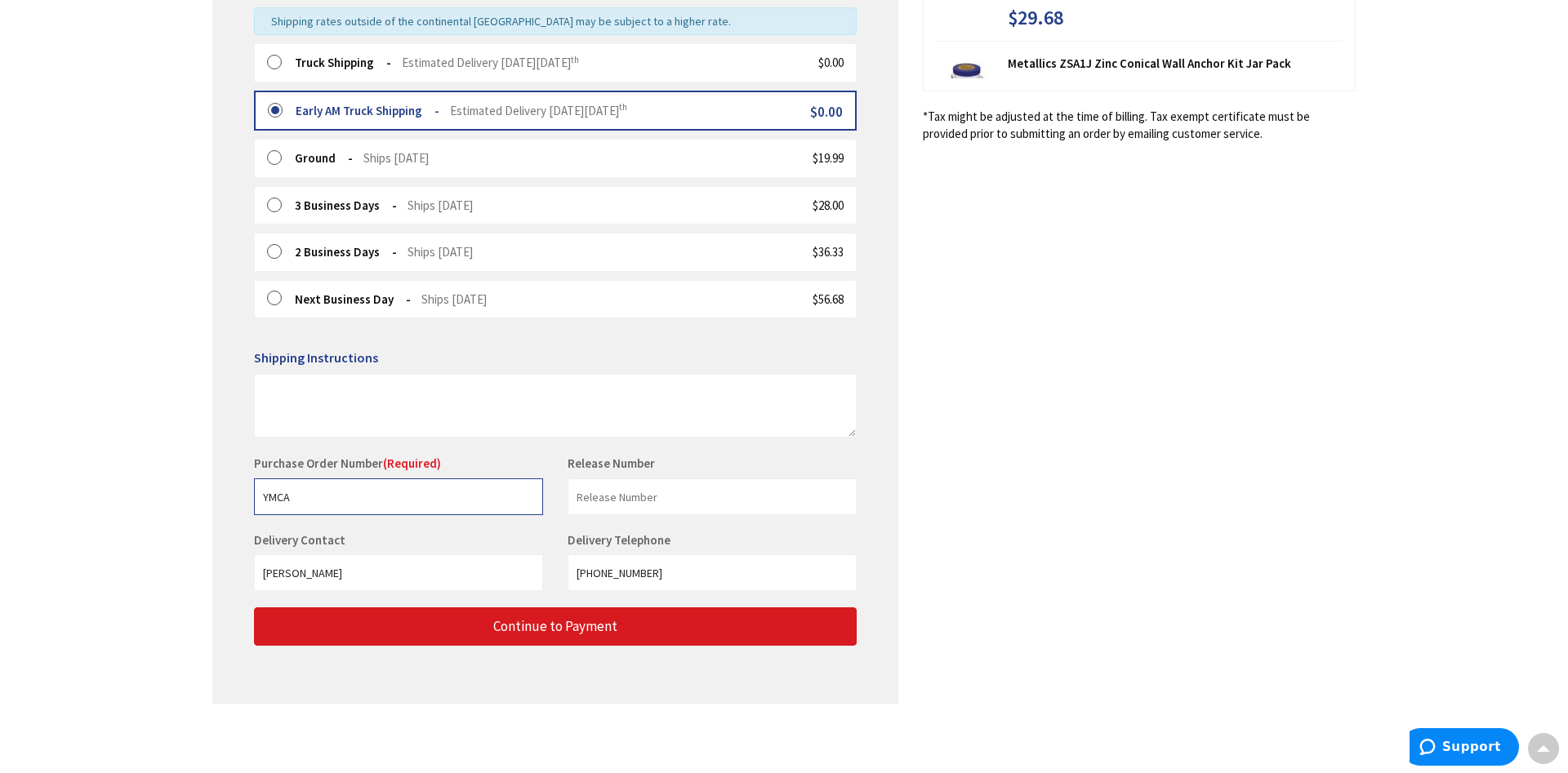
type input "YMCA"
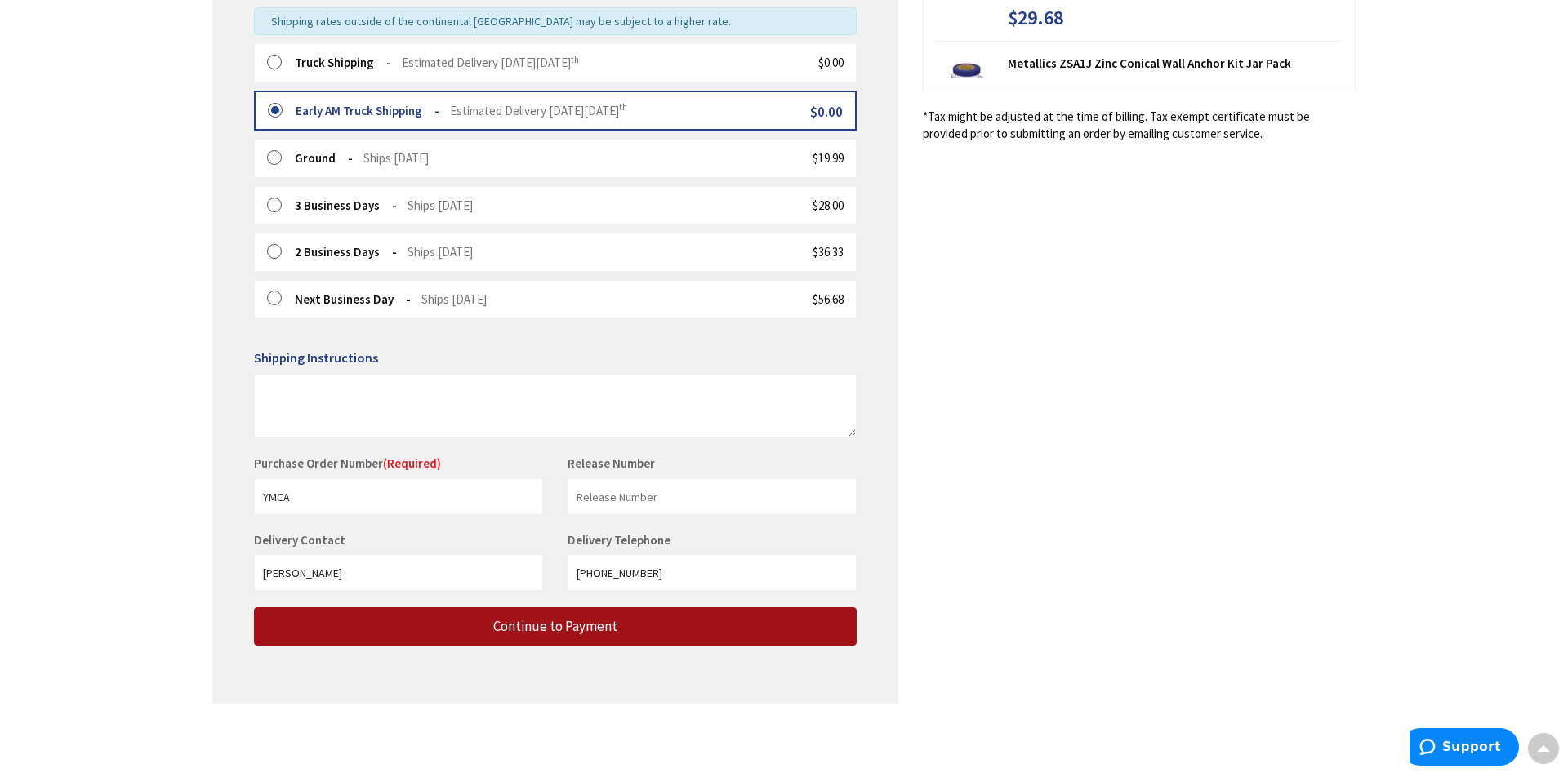
click at [562, 633] on span "Continue to Payment" at bounding box center [556, 626] width 124 height 18
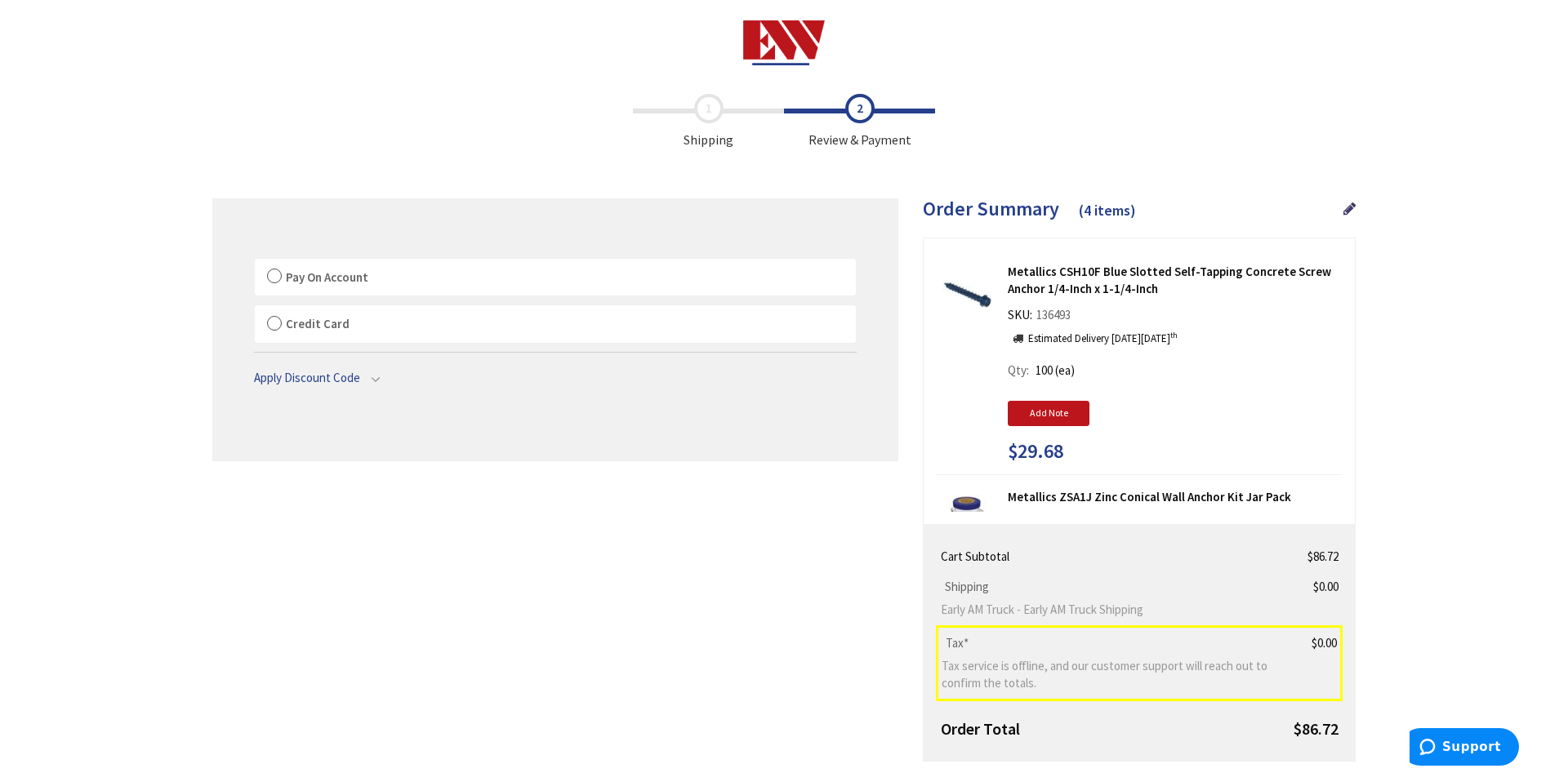
click at [283, 277] on label "Pay On Account" at bounding box center [555, 278] width 601 height 37
click at [255, 262] on input "Pay On Account" at bounding box center [255, 262] width 0 height 0
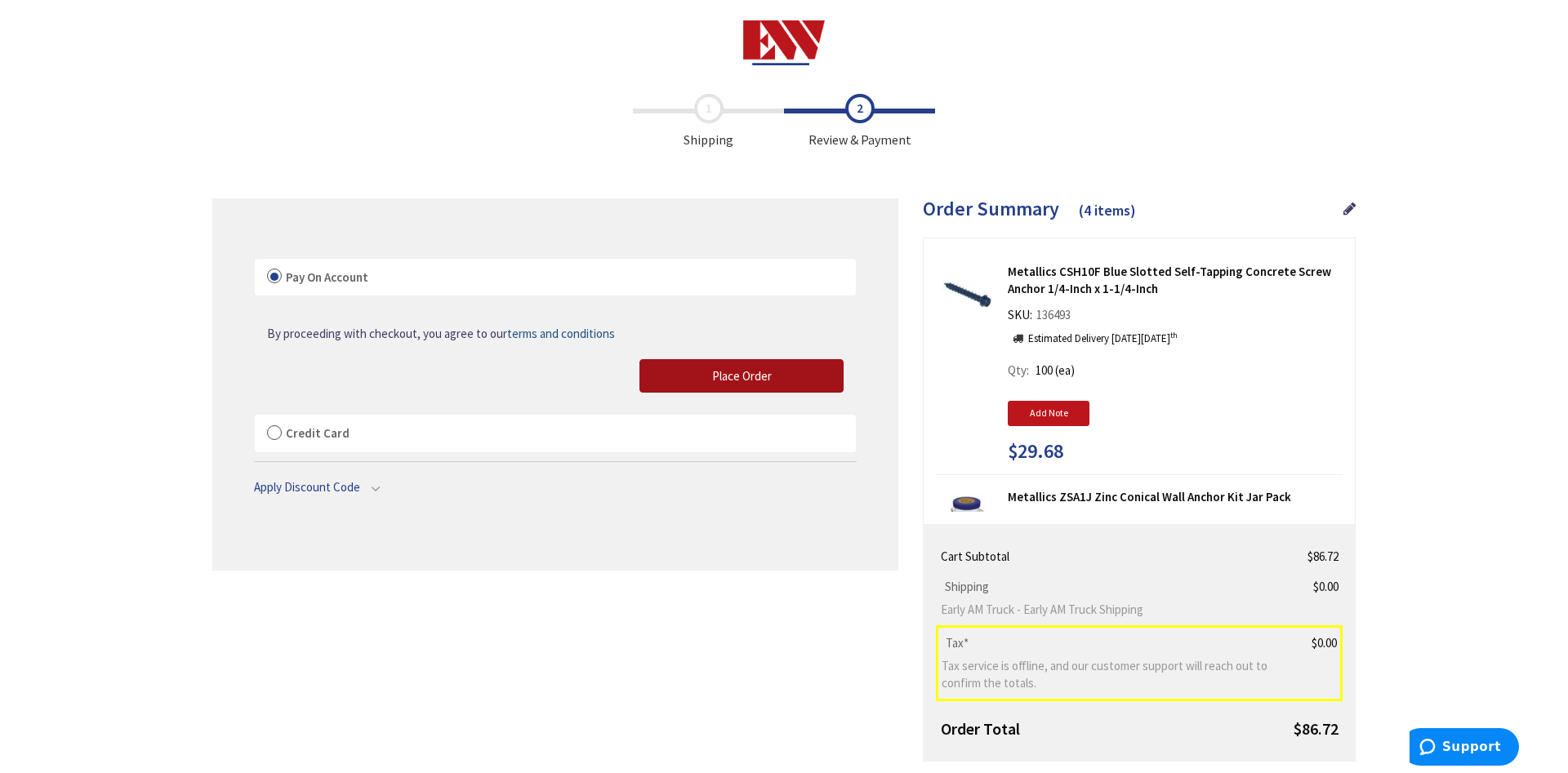
click at [769, 370] on span "Place Order" at bounding box center [742, 376] width 59 height 16
